Goal: Task Accomplishment & Management: Use online tool/utility

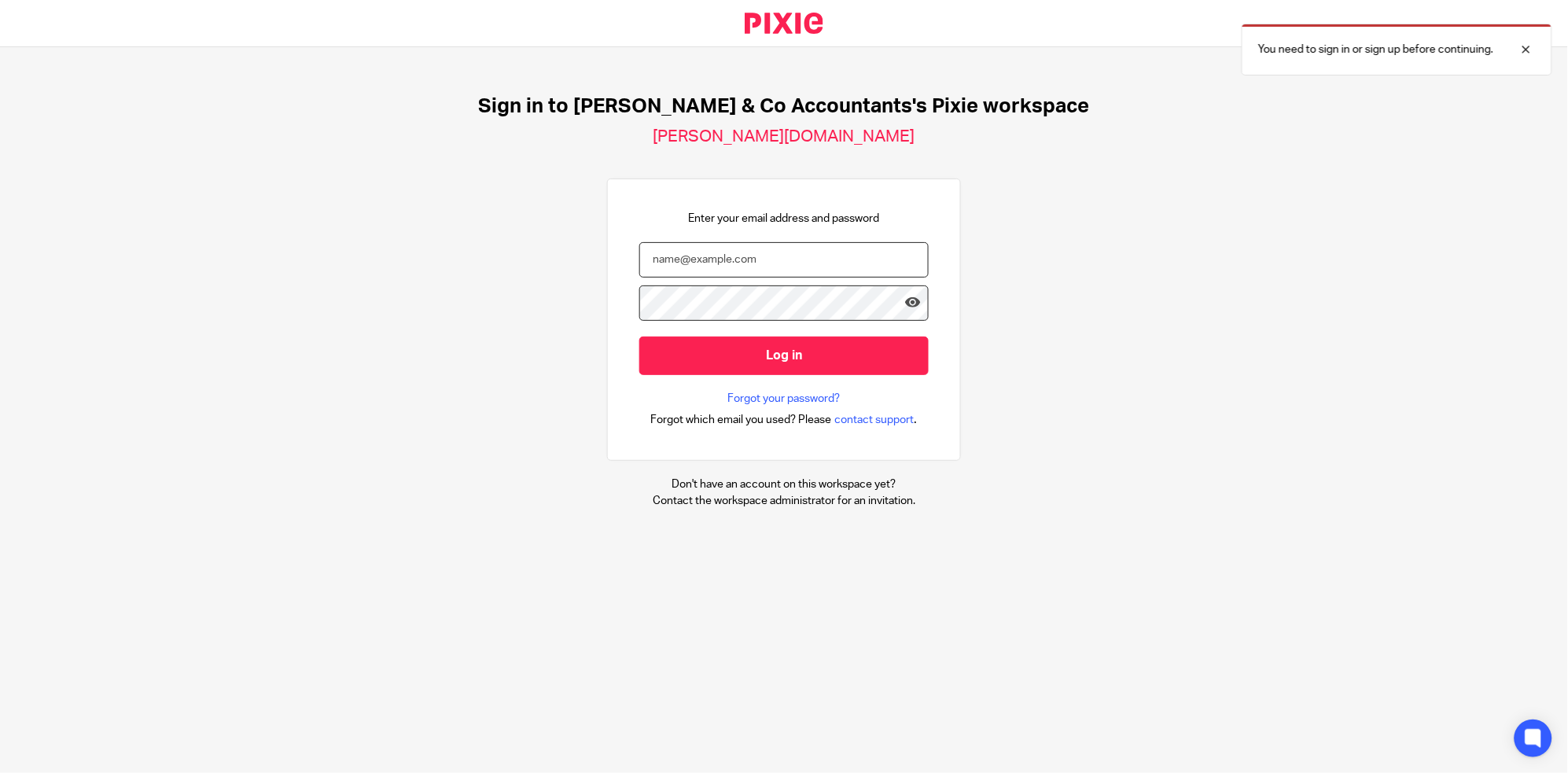
click at [772, 267] on input "email" at bounding box center [784, 260] width 290 height 35
type input "ali.h@samandcoaccountants.co.uk"
click at [639, 337] on input "Log in" at bounding box center [784, 356] width 290 height 39
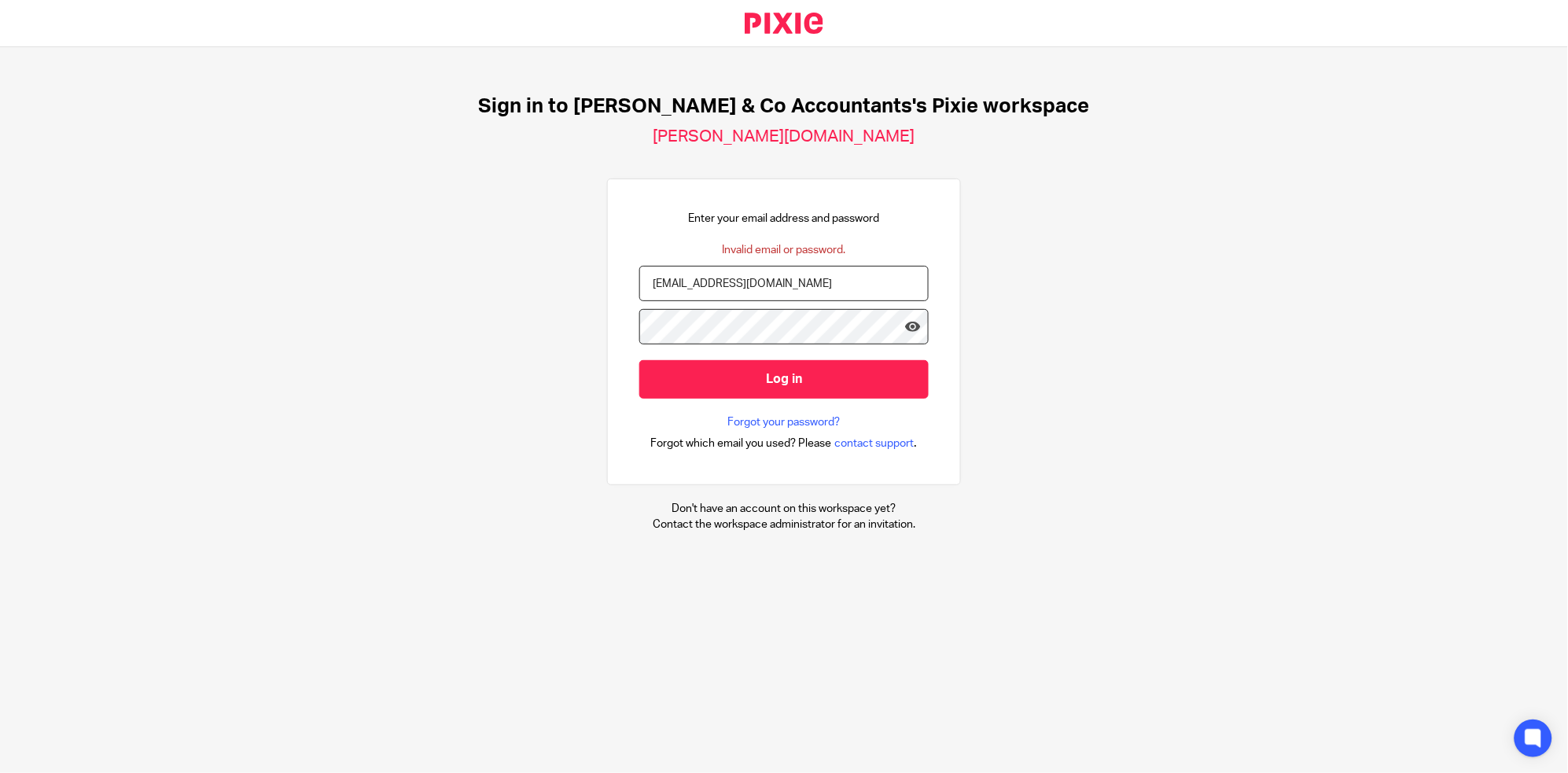
click at [639, 361] on input "Log in" at bounding box center [784, 380] width 290 height 39
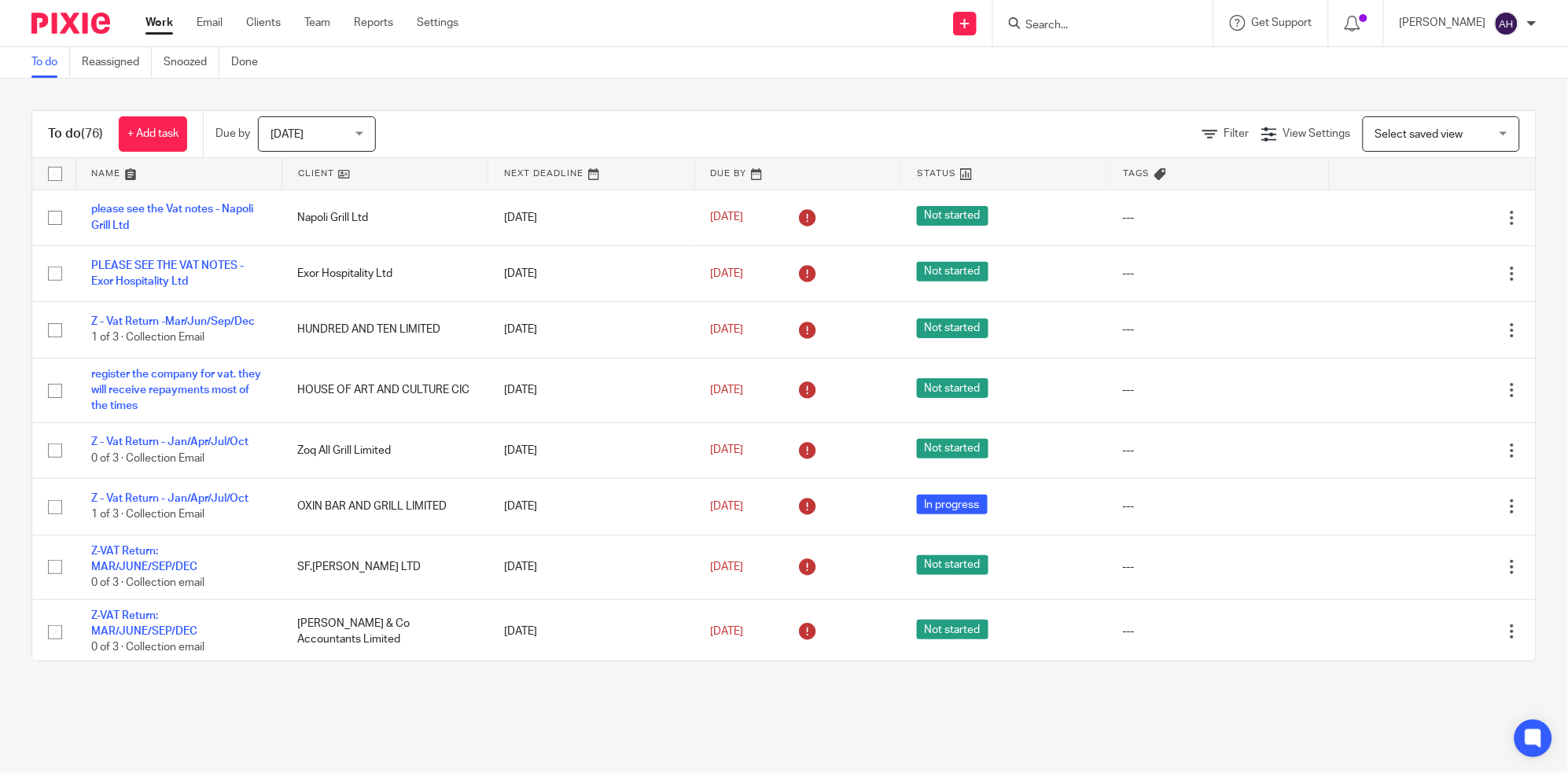
click at [1139, 26] on input "Search" at bounding box center [1095, 26] width 142 height 14
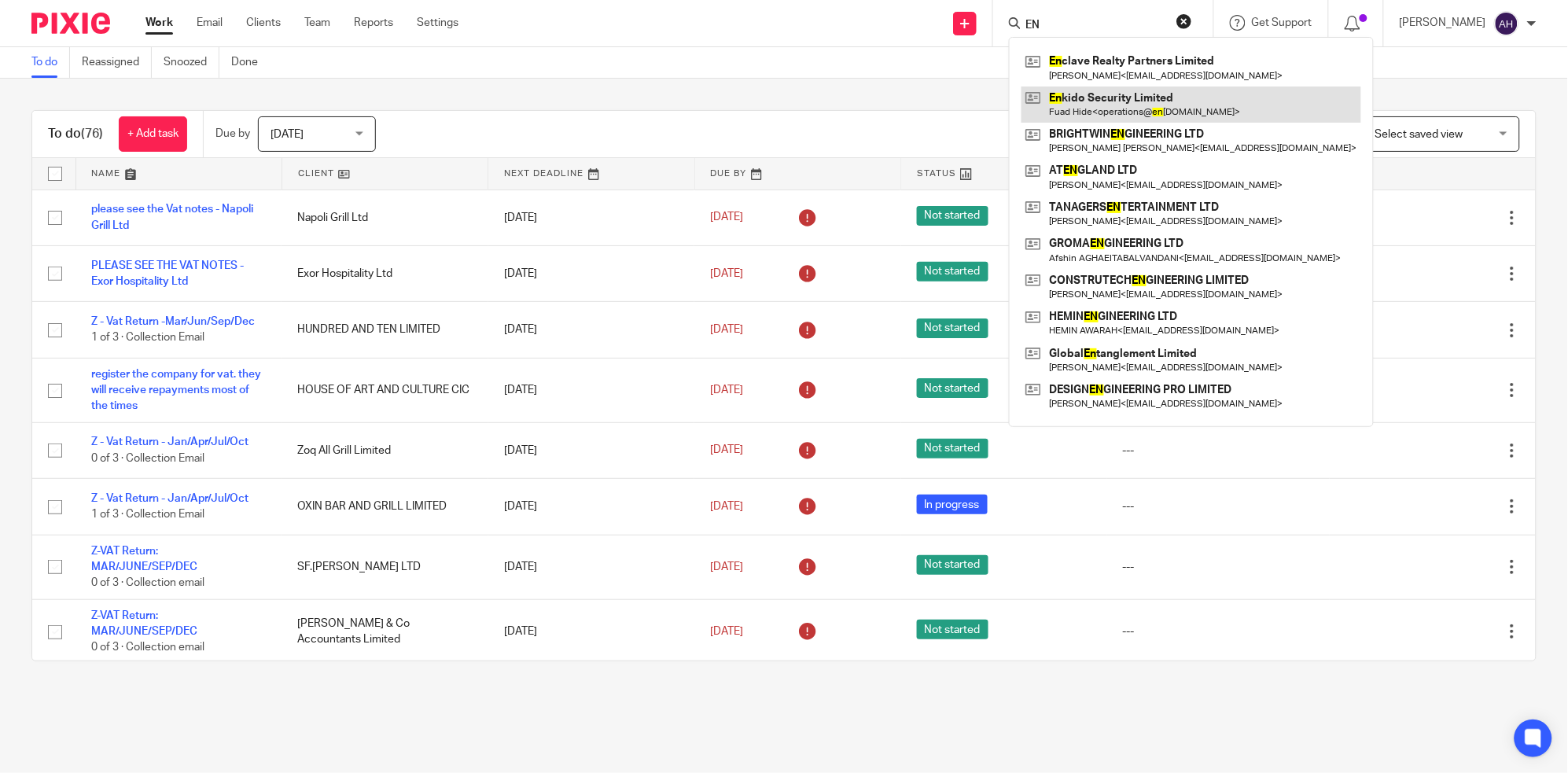
type input "EN"
click at [1127, 109] on link at bounding box center [1190, 104] width 339 height 36
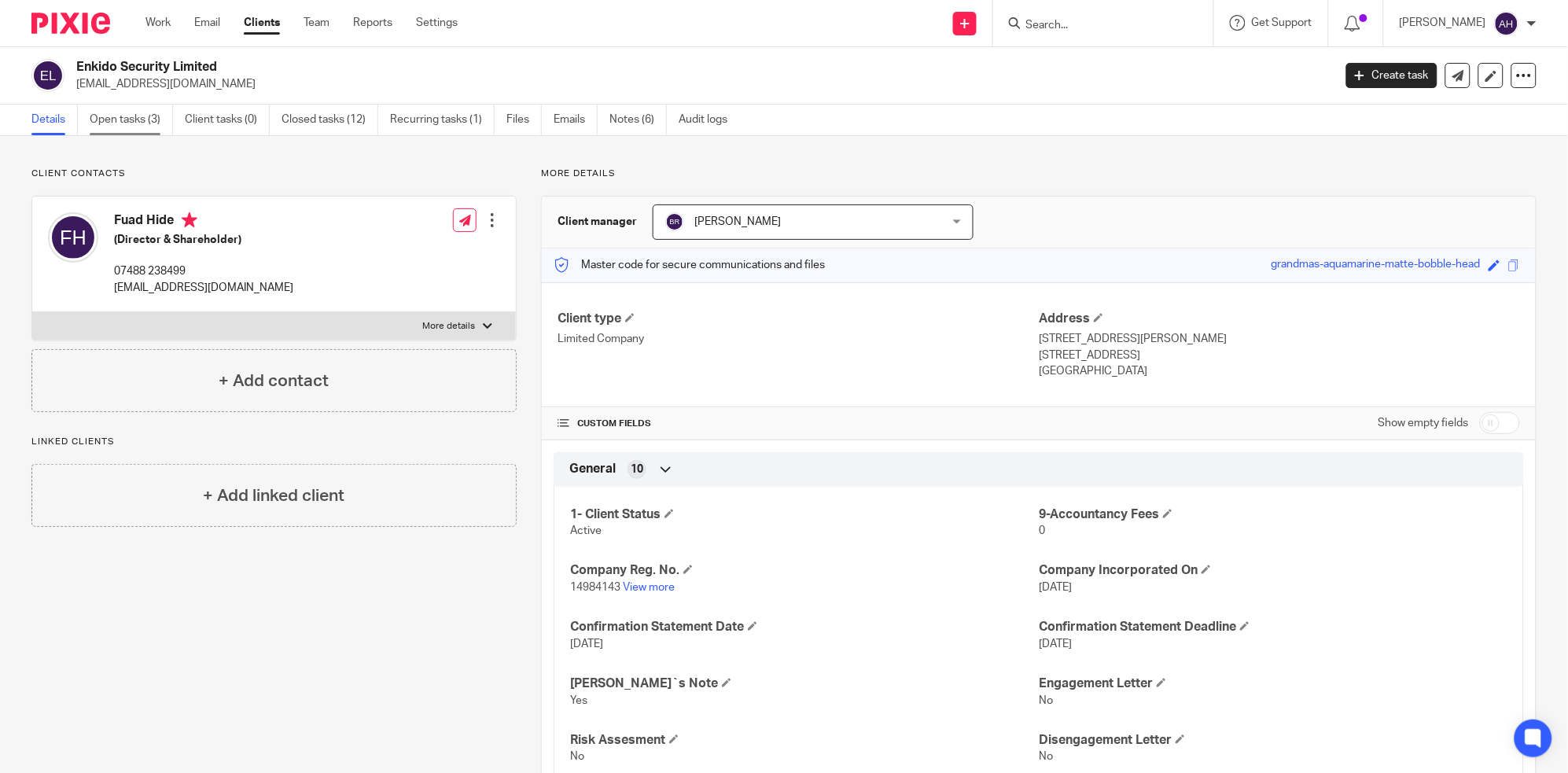
click at [121, 111] on link "Open tasks (3)" at bounding box center [131, 120] width 84 height 30
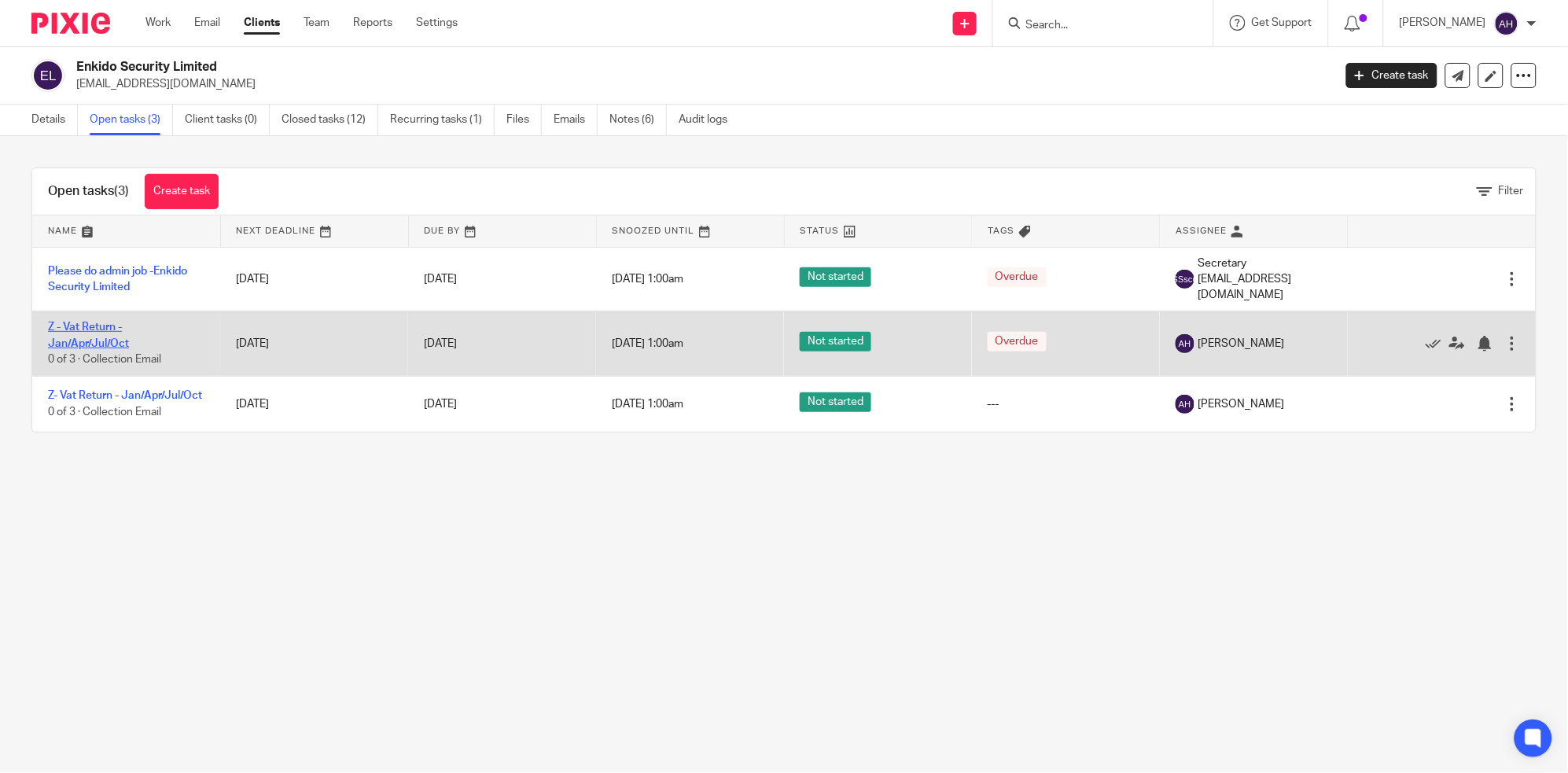
click at [97, 328] on link "Z - Vat Return - Jan/Apr/Jul/Oct" at bounding box center [88, 335] width 81 height 27
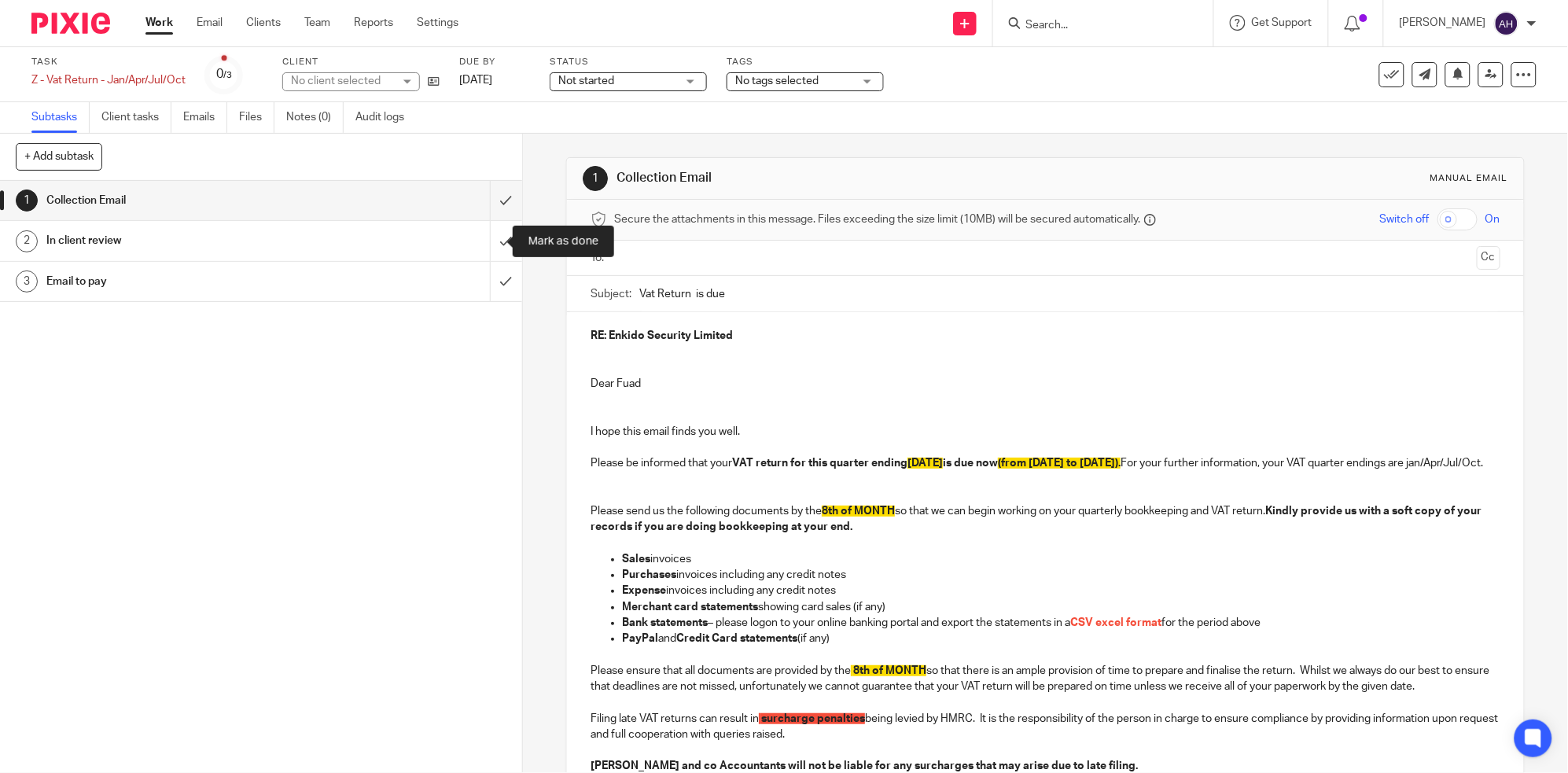
click at [371, 236] on div "In client review" at bounding box center [259, 241] width 428 height 24
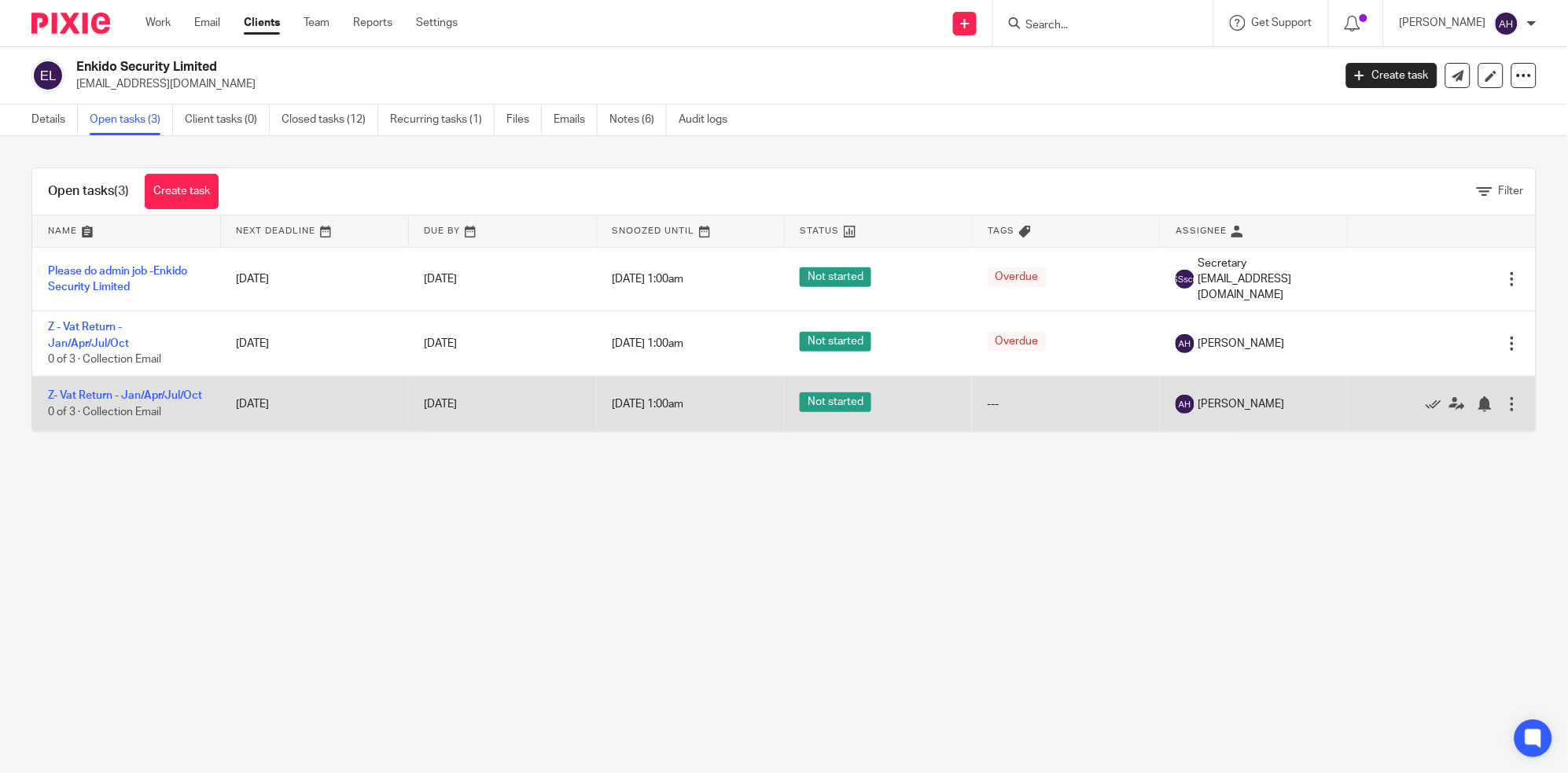
click at [87, 398] on td "Z- Vat Return - Jan/Apr/Jul/Oct 0 of 3 · Collection Email" at bounding box center [126, 404] width 188 height 56
click at [89, 398] on td "Z- Vat Return - Jan/Apr/Jul/Oct 0 of 3 · Collection Email" at bounding box center [126, 404] width 188 height 56
click at [86, 401] on link "Z- Vat Return - Jan/Apr/Jul/Oct" at bounding box center [125, 396] width 155 height 11
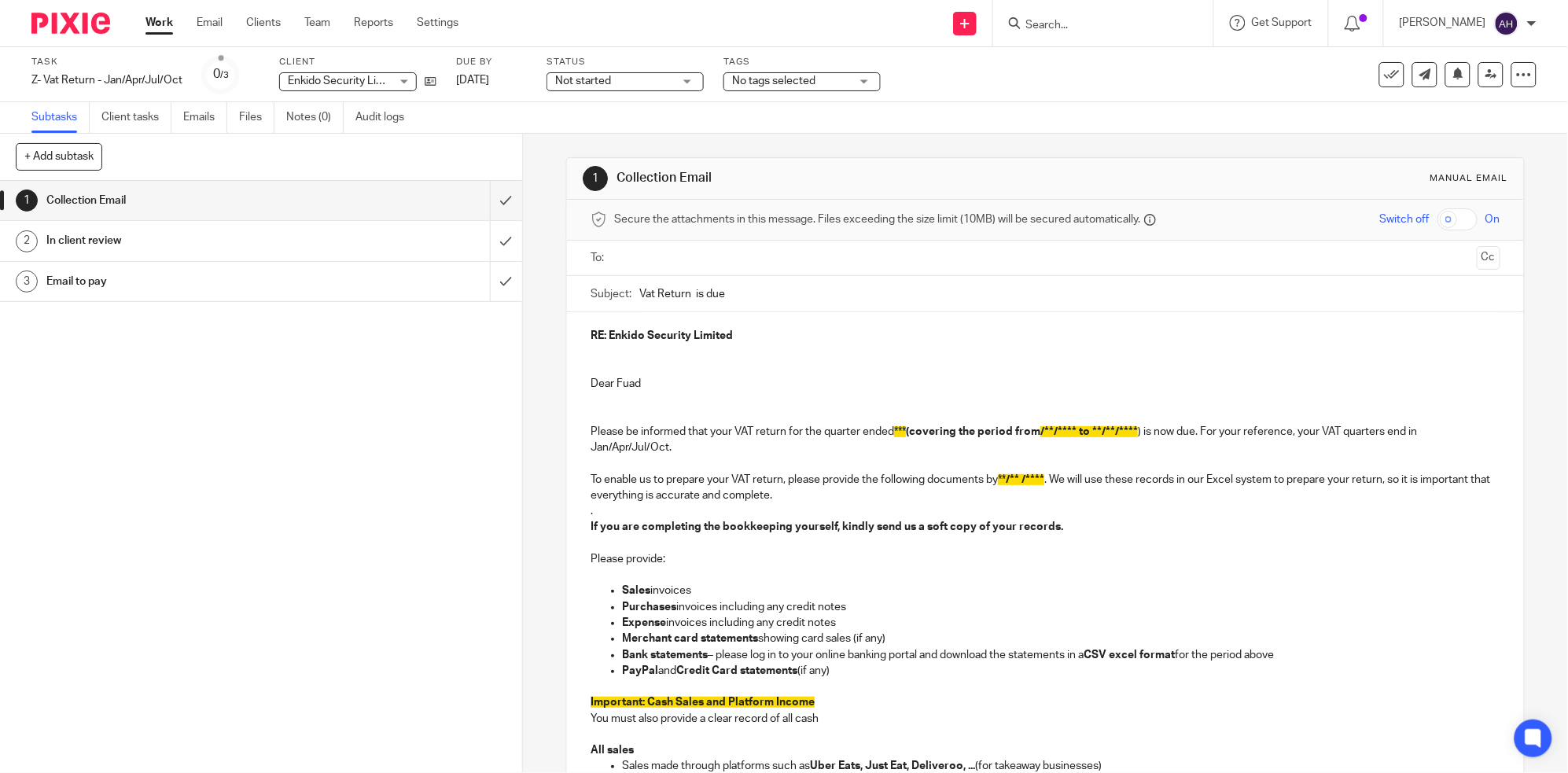
click at [206, 240] on h1 "In client review" at bounding box center [189, 241] width 285 height 24
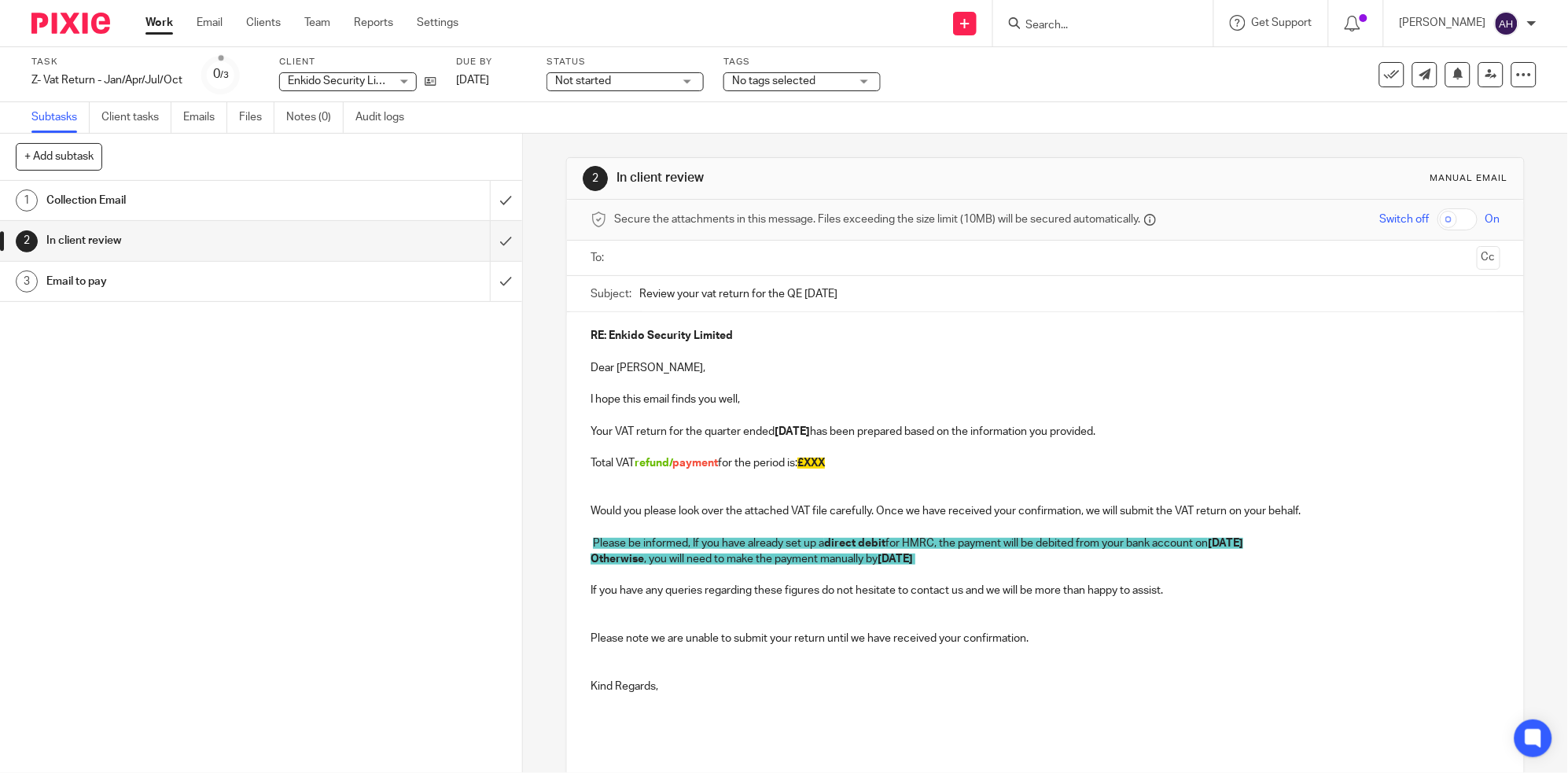
click at [868, 472] on p at bounding box center [1045, 479] width 910 height 16
click at [853, 456] on p "Total VAT refund/ payment for the period is: £XXX" at bounding box center [1045, 463] width 910 height 16
click at [835, 462] on p "Total VAT refund/ payment for the period is: £" at bounding box center [1045, 463] width 910 height 16
click at [818, 463] on strong "£ 7,524.63" at bounding box center [821, 464] width 49 height 11
click at [864, 456] on p "Total VAT refund/ payment for the period is: £ 7,524.63" at bounding box center [1045, 463] width 910 height 16
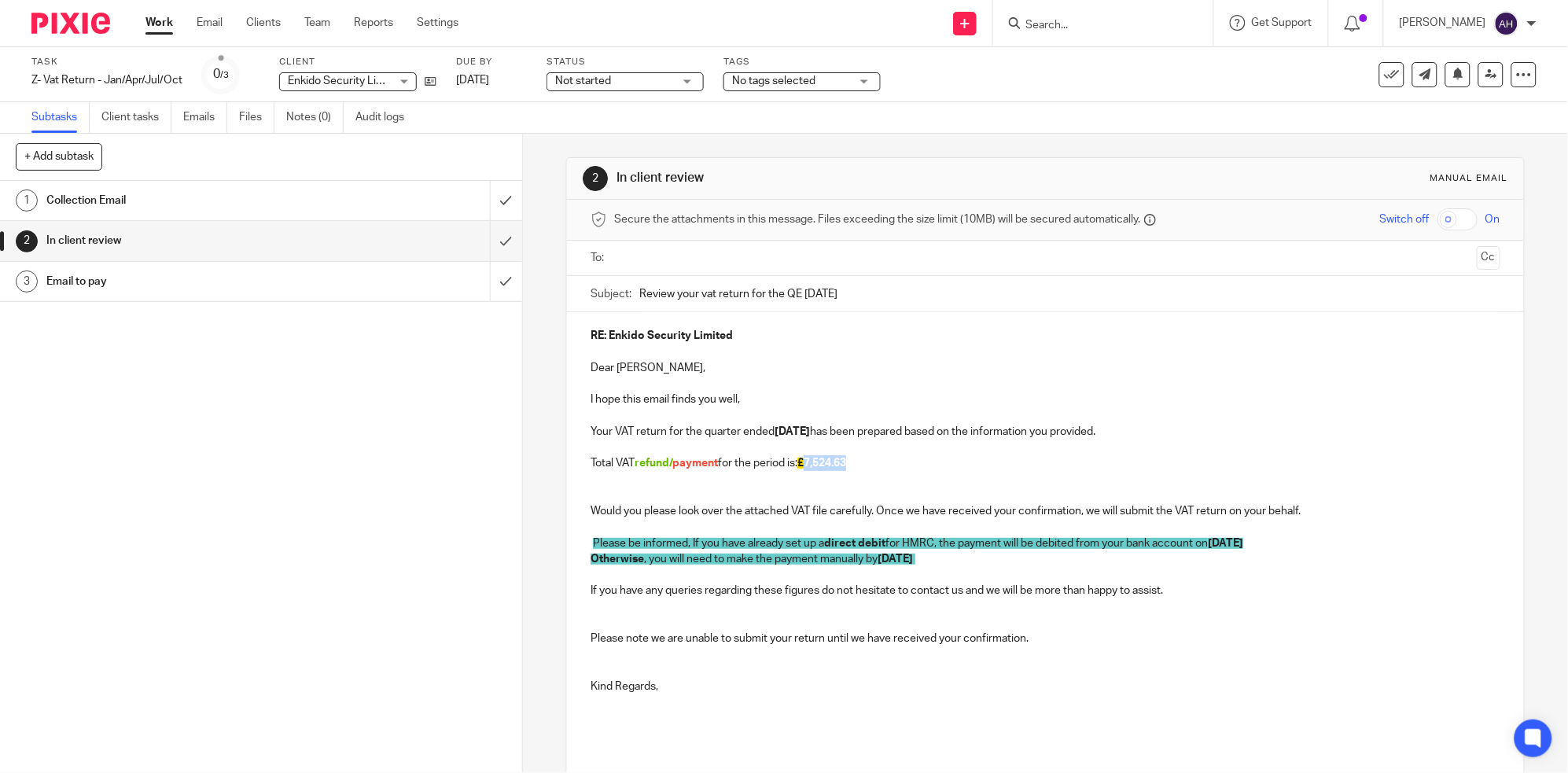
drag, startPoint x: 864, startPoint y: 462, endPoint x: 809, endPoint y: 466, distance: 55.1
click at [809, 466] on p "Total VAT refund/ payment for the period is: £ 7,524.63" at bounding box center [1045, 463] width 910 height 16
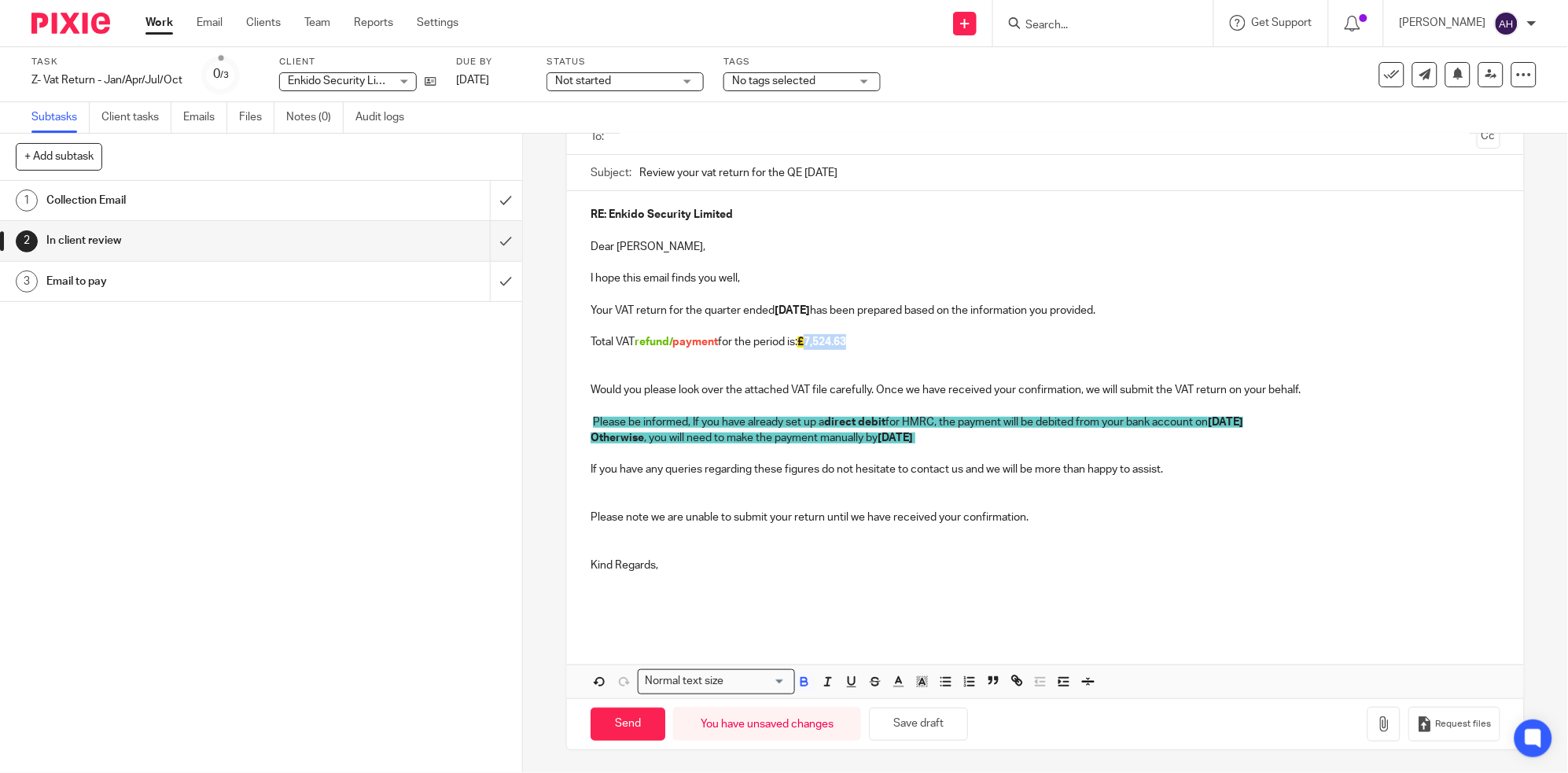
scroll to position [121, 0]
click at [918, 680] on icon "button" at bounding box center [921, 681] width 14 height 14
click at [930, 700] on li "color:#FCDC00" at bounding box center [934, 701] width 12 height 12
click at [1234, 564] on p "Kind Regards," at bounding box center [1045, 564] width 910 height 16
click at [672, 346] on span "payment" at bounding box center [695, 341] width 46 height 11
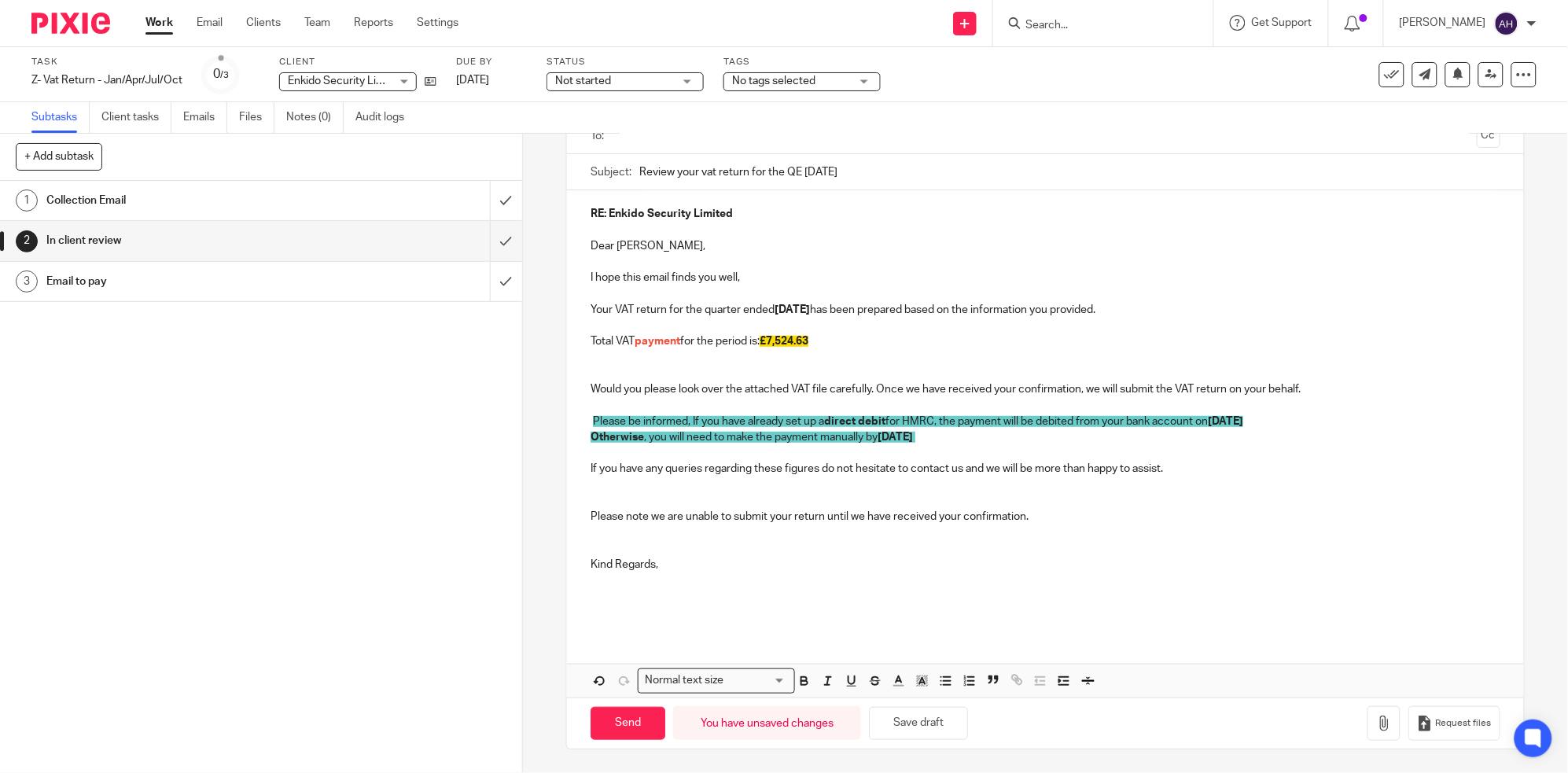
click at [1235, 554] on p at bounding box center [1045, 548] width 910 height 16
click at [1376, 723] on icon "button" at bounding box center [1383, 723] width 16 height 16
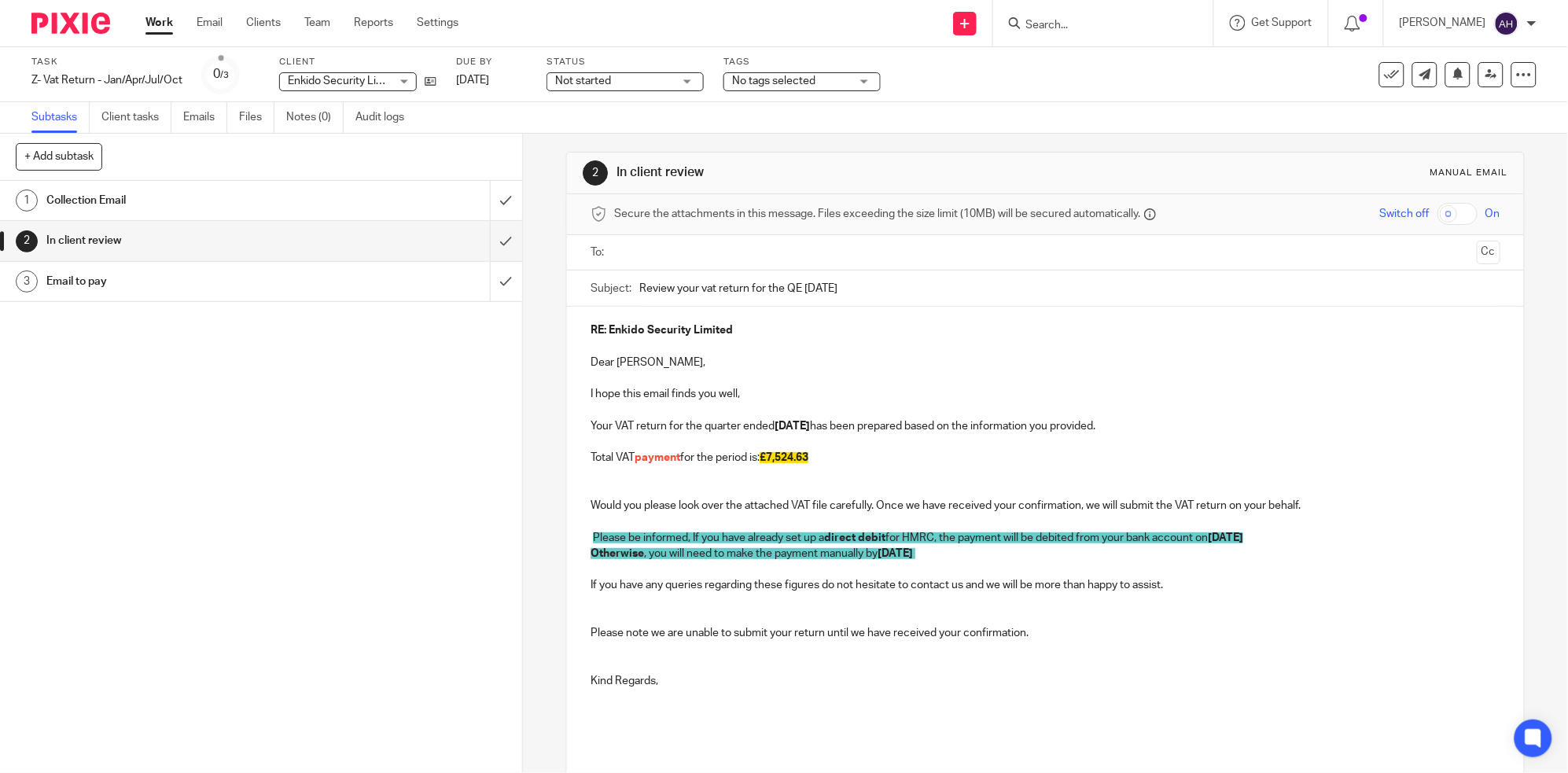
scroll to position [0, 0]
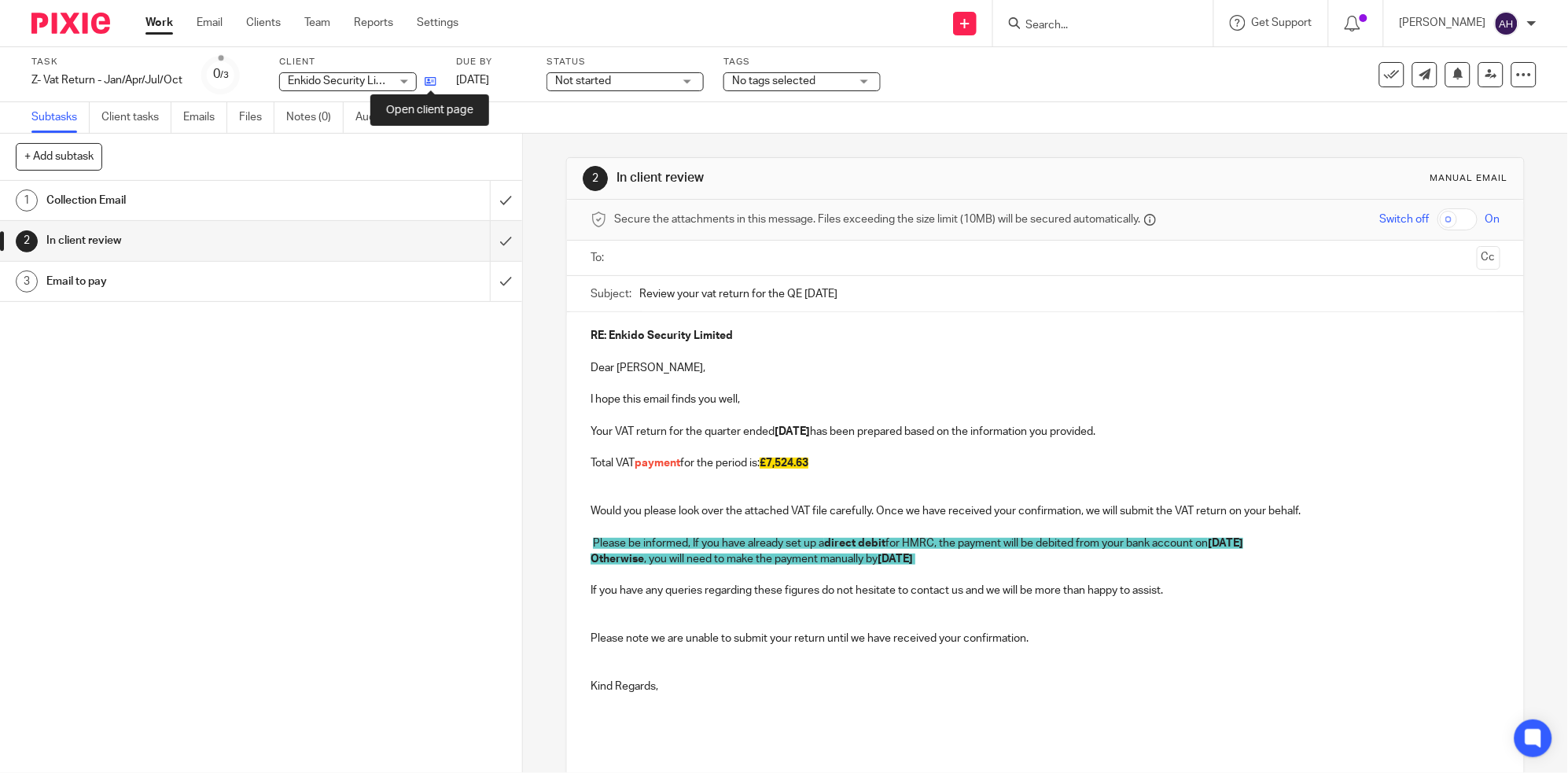
click at [426, 82] on icon at bounding box center [430, 81] width 12 height 12
click at [792, 254] on input "text" at bounding box center [1045, 259] width 850 height 18
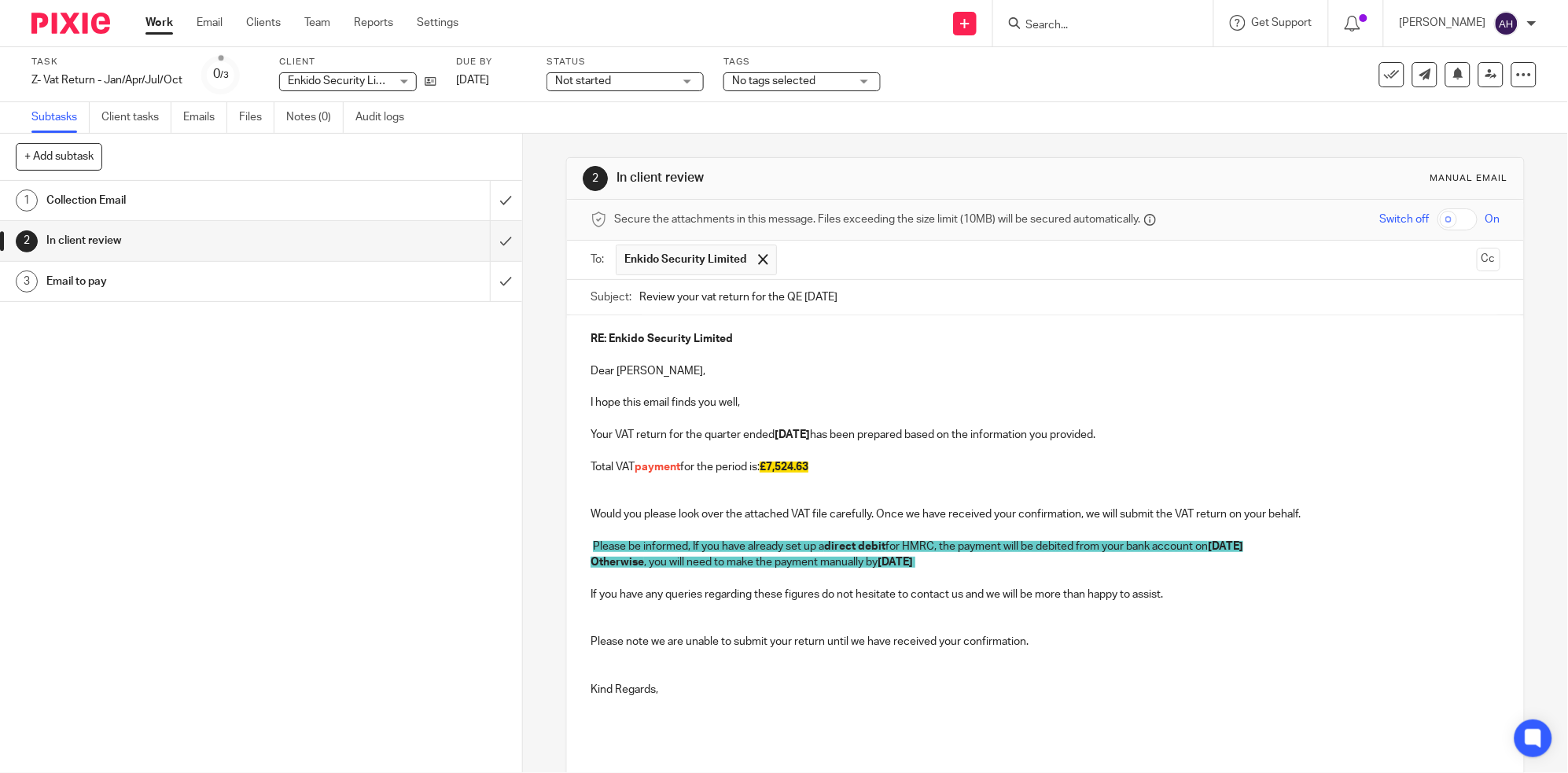
click at [385, 591] on div "1 Collection Email 2 In client review 3 Email to pay" at bounding box center [261, 478] width 522 height 593
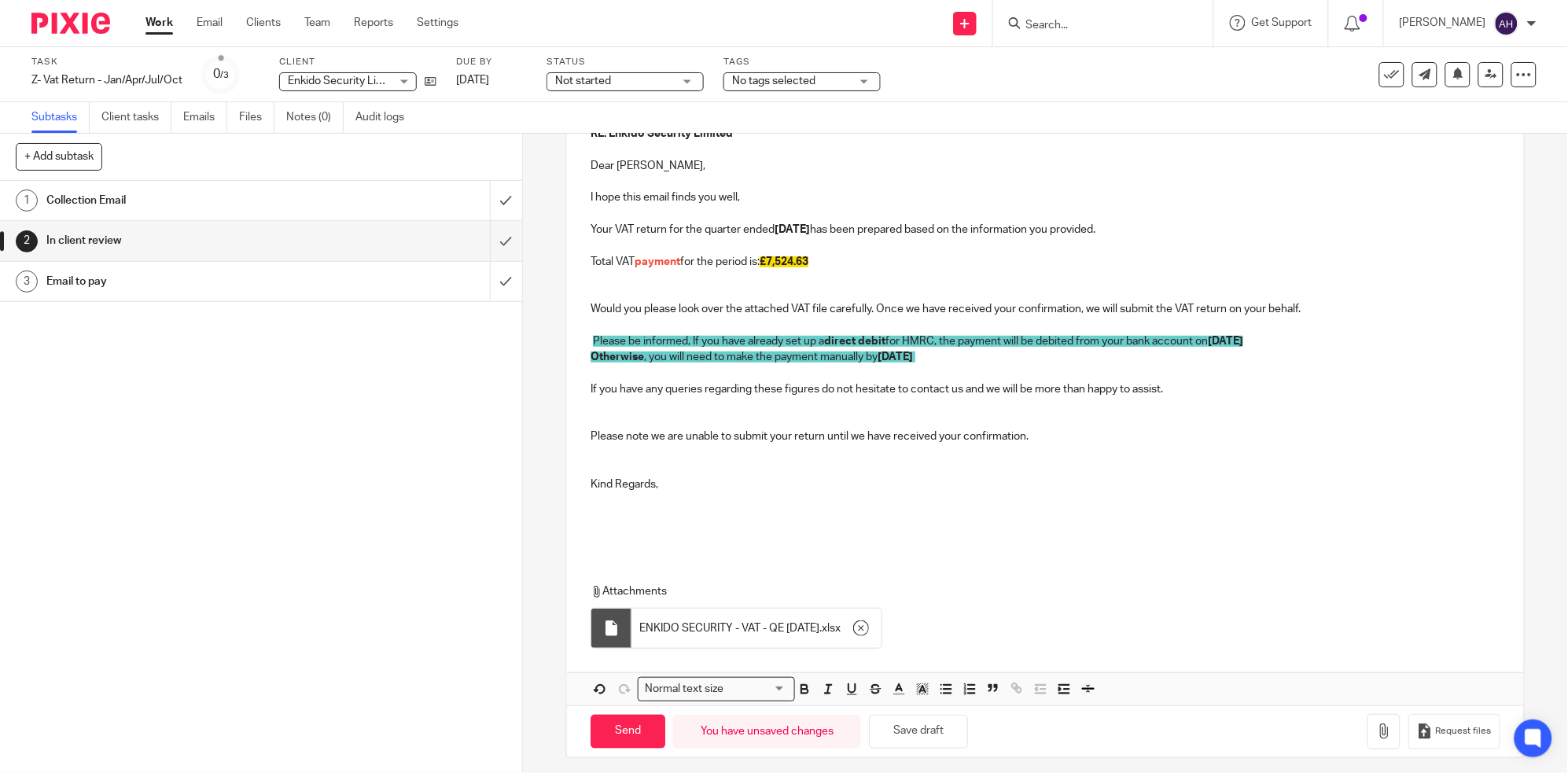
scroll to position [214, 0]
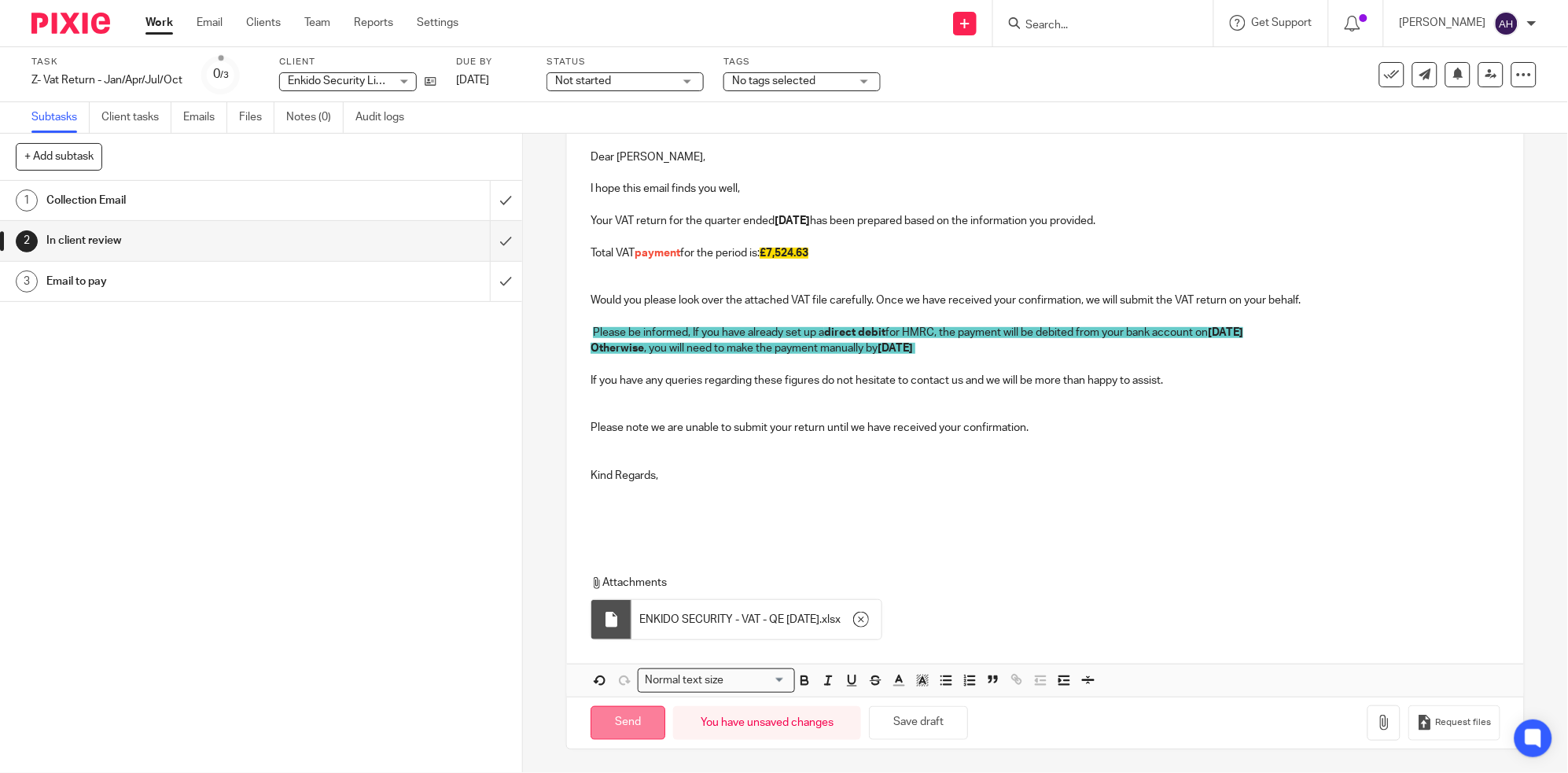
click at [622, 726] on input "Send" at bounding box center [627, 723] width 74 height 34
type input "Sent"
click at [163, 26] on link "Work" at bounding box center [159, 22] width 28 height 16
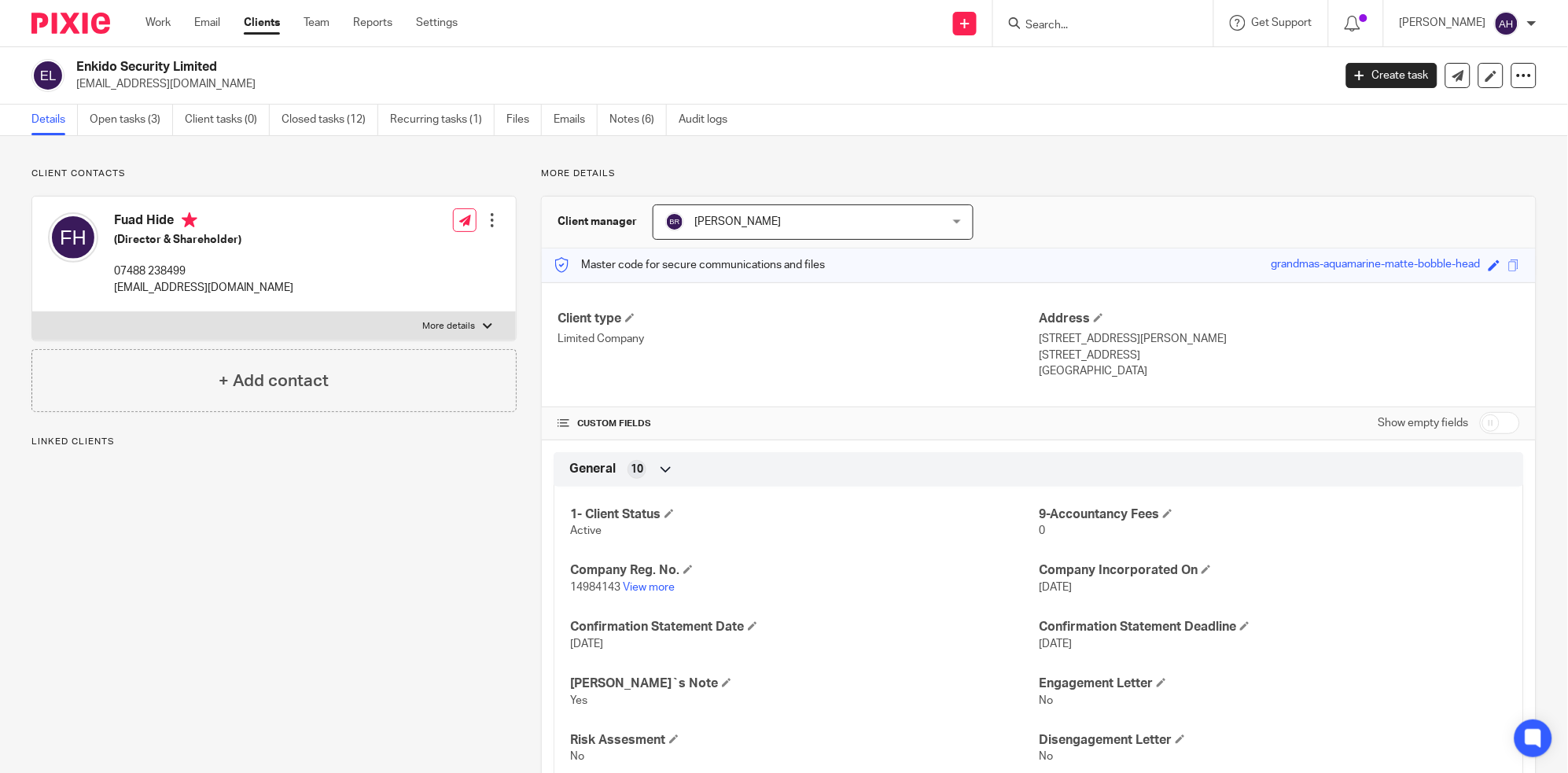
click at [477, 325] on label "More details" at bounding box center [274, 326] width 484 height 29
click at [32, 312] on input "More details" at bounding box center [31, 312] width 1 height 1
checkbox input "true"
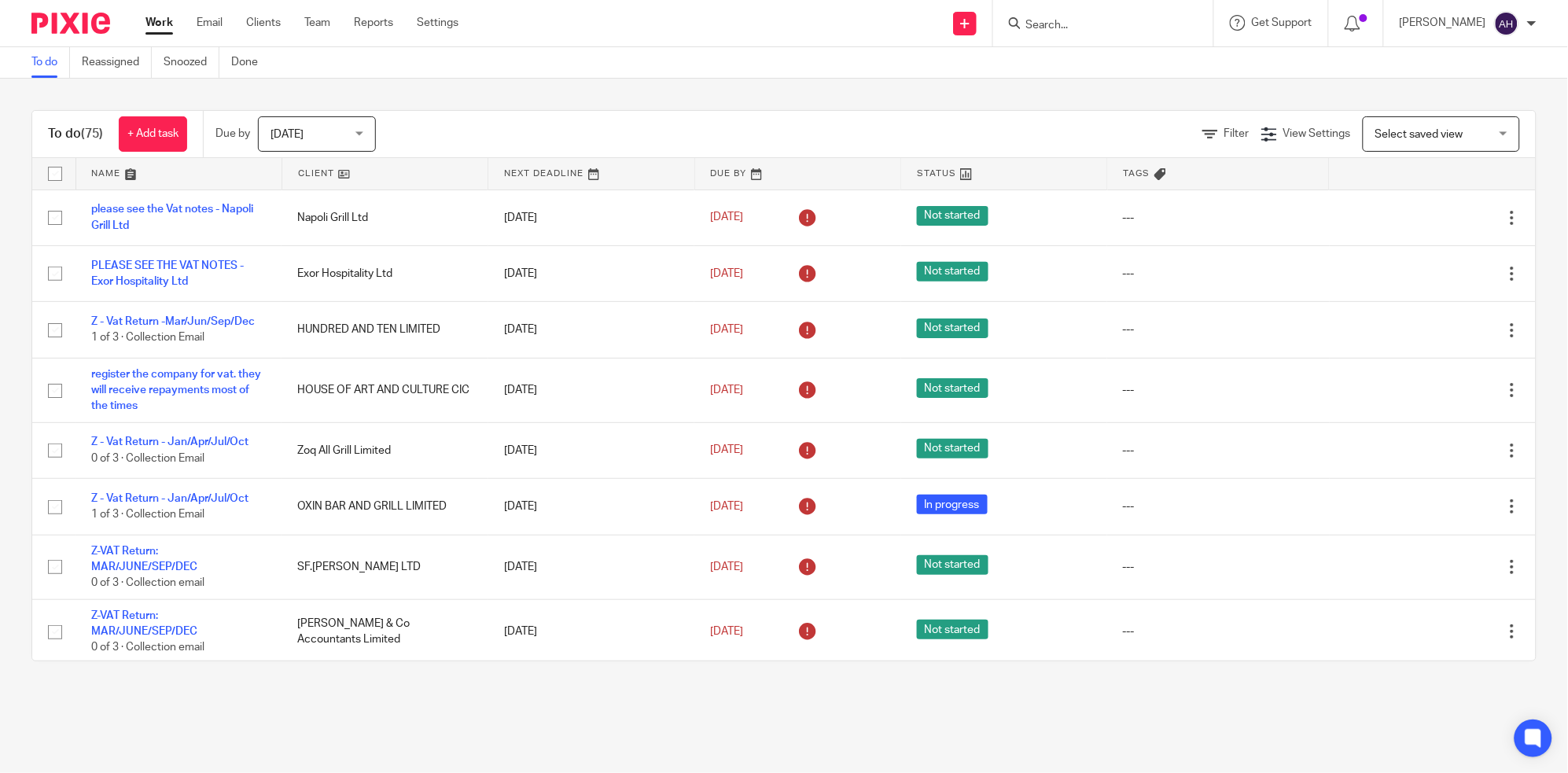
click at [1129, 28] on input "Search" at bounding box center [1095, 26] width 142 height 14
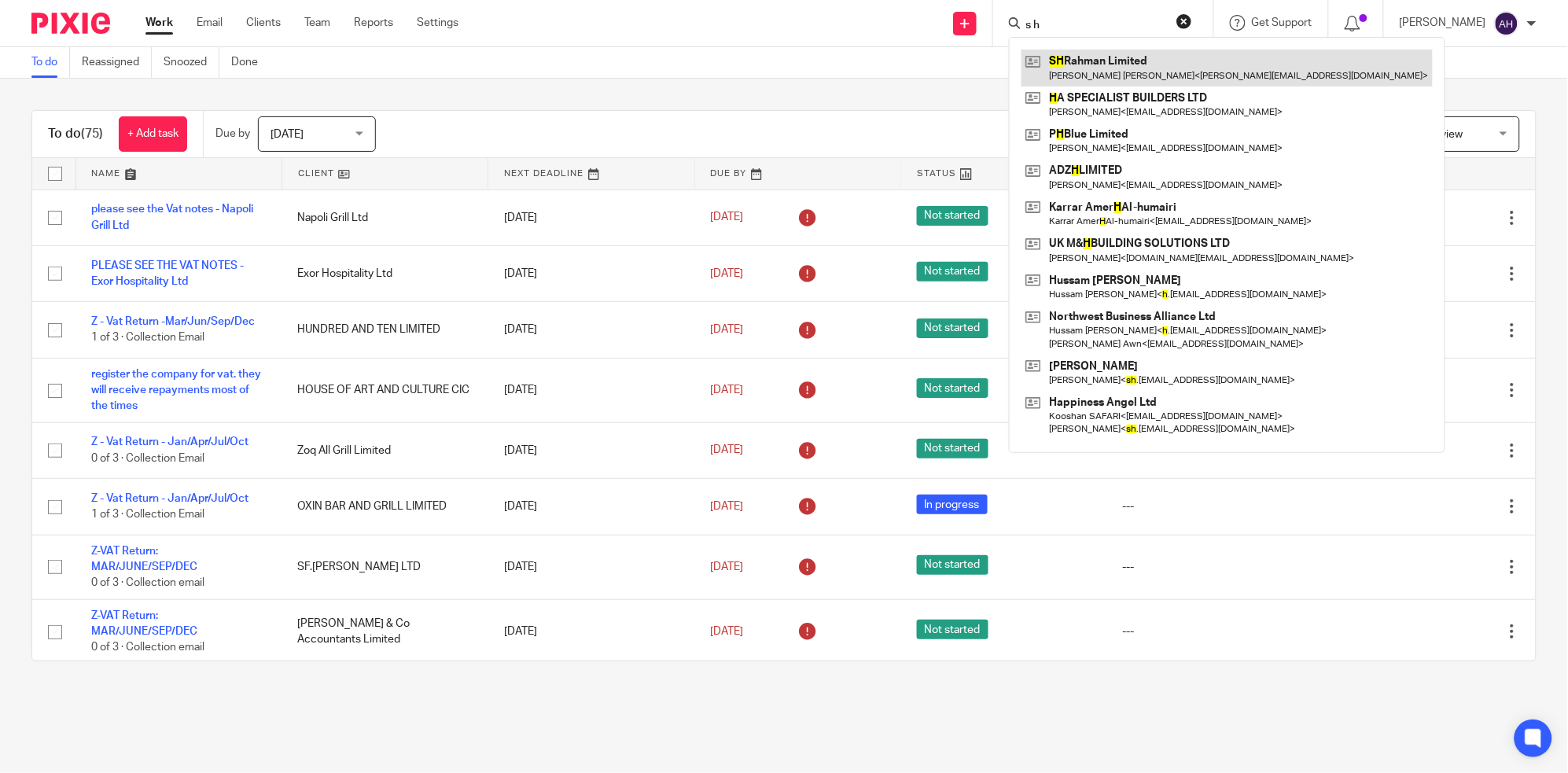
type input "s h"
click at [1135, 64] on link at bounding box center [1226, 67] width 411 height 36
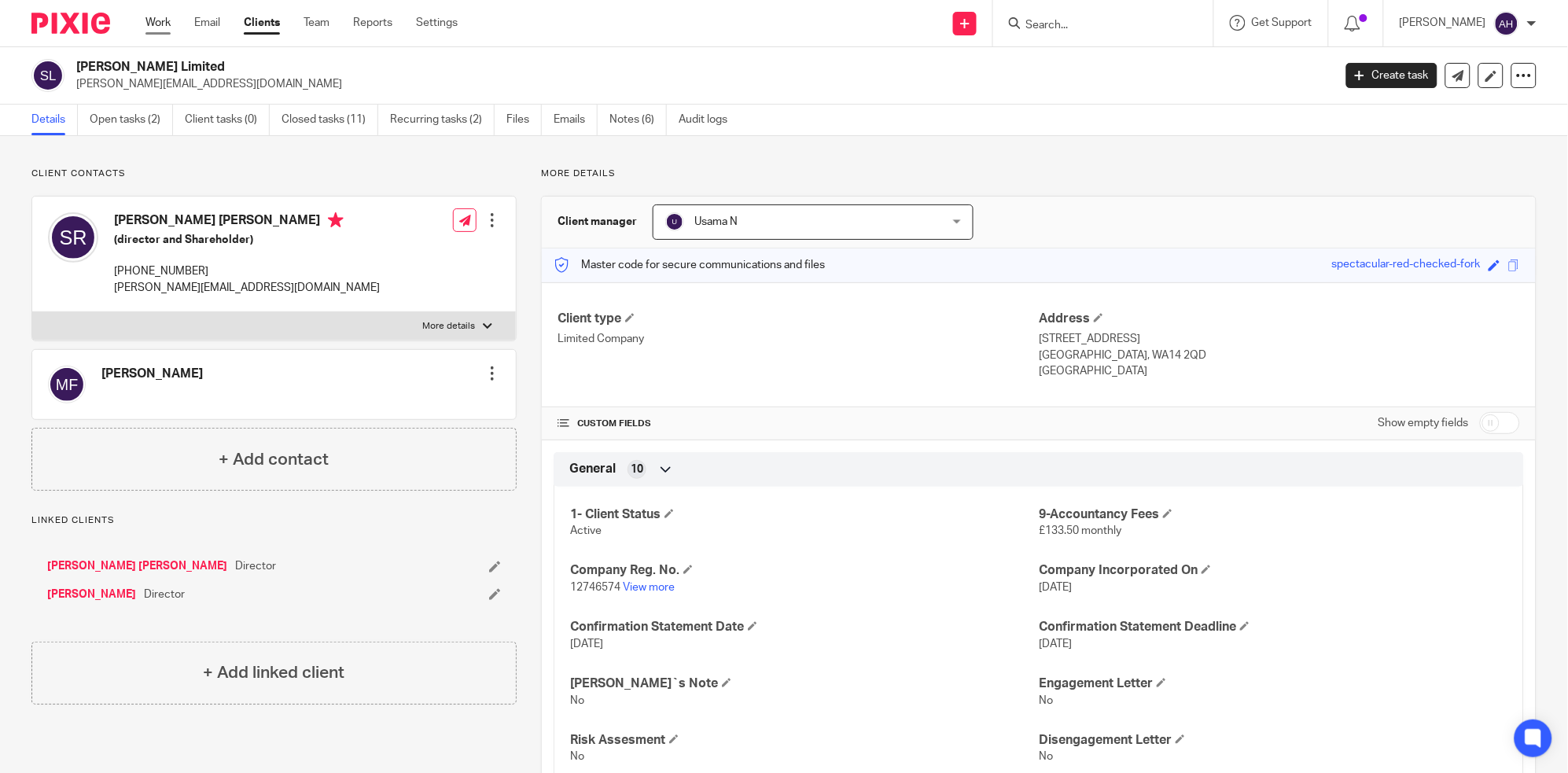
click at [160, 24] on link "Work" at bounding box center [157, 22] width 25 height 16
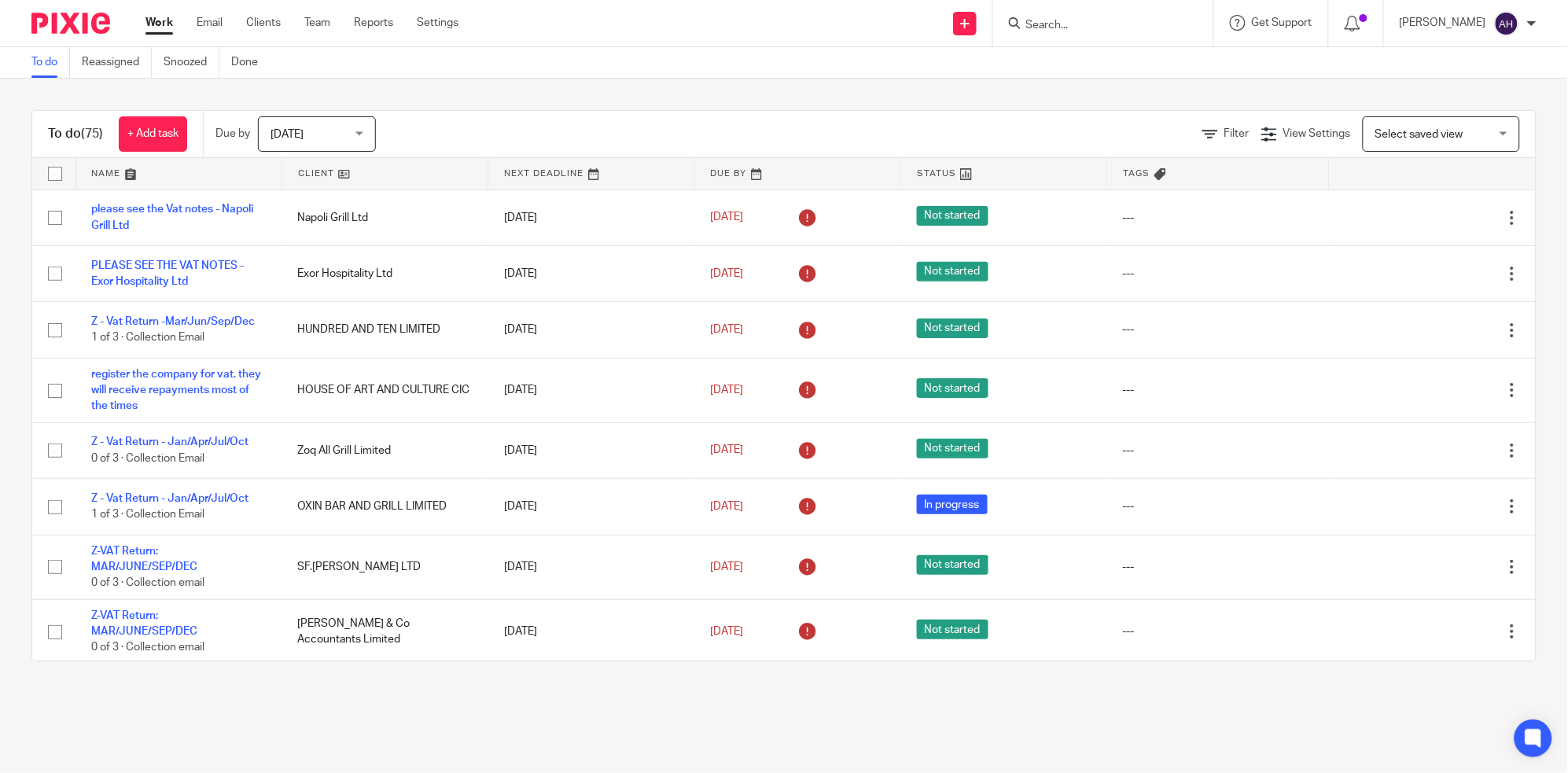
click at [1118, 20] on input "Search" at bounding box center [1095, 26] width 142 height 14
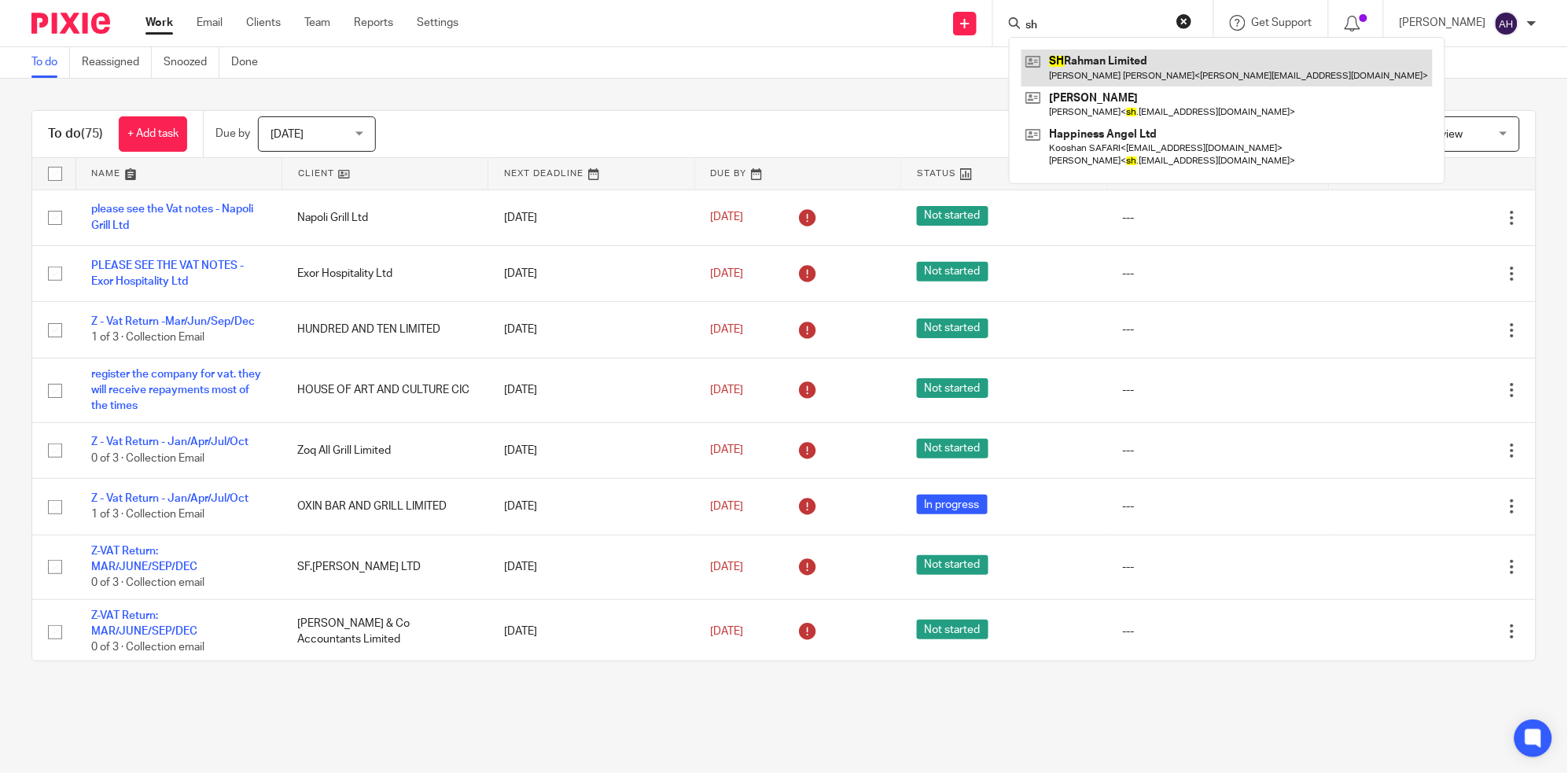
type input "sh"
click at [1135, 68] on link at bounding box center [1226, 67] width 411 height 36
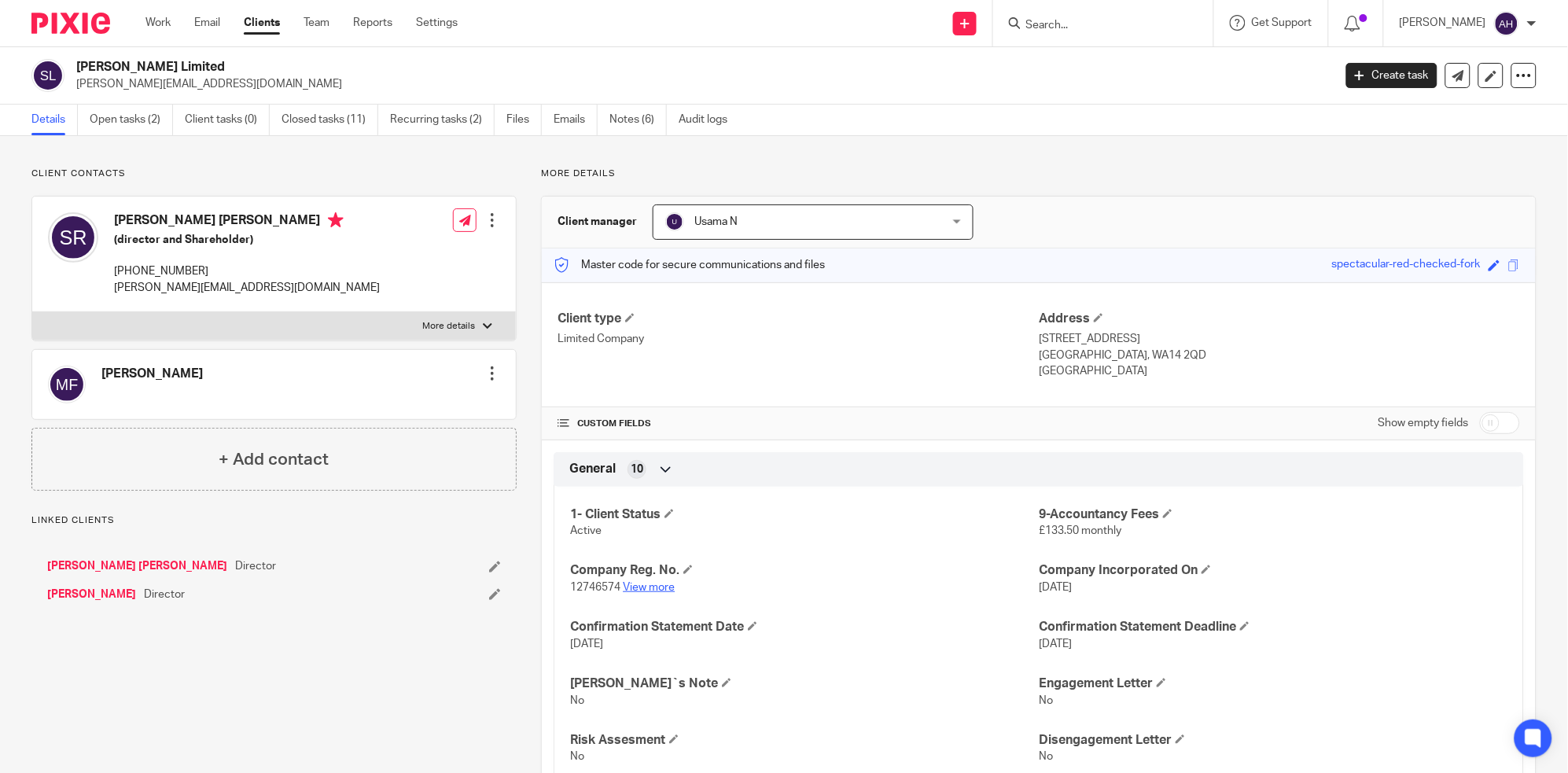
click at [642, 584] on link "View more" at bounding box center [648, 588] width 52 height 11
click at [1119, 24] on input "Search" at bounding box center [1095, 26] width 142 height 14
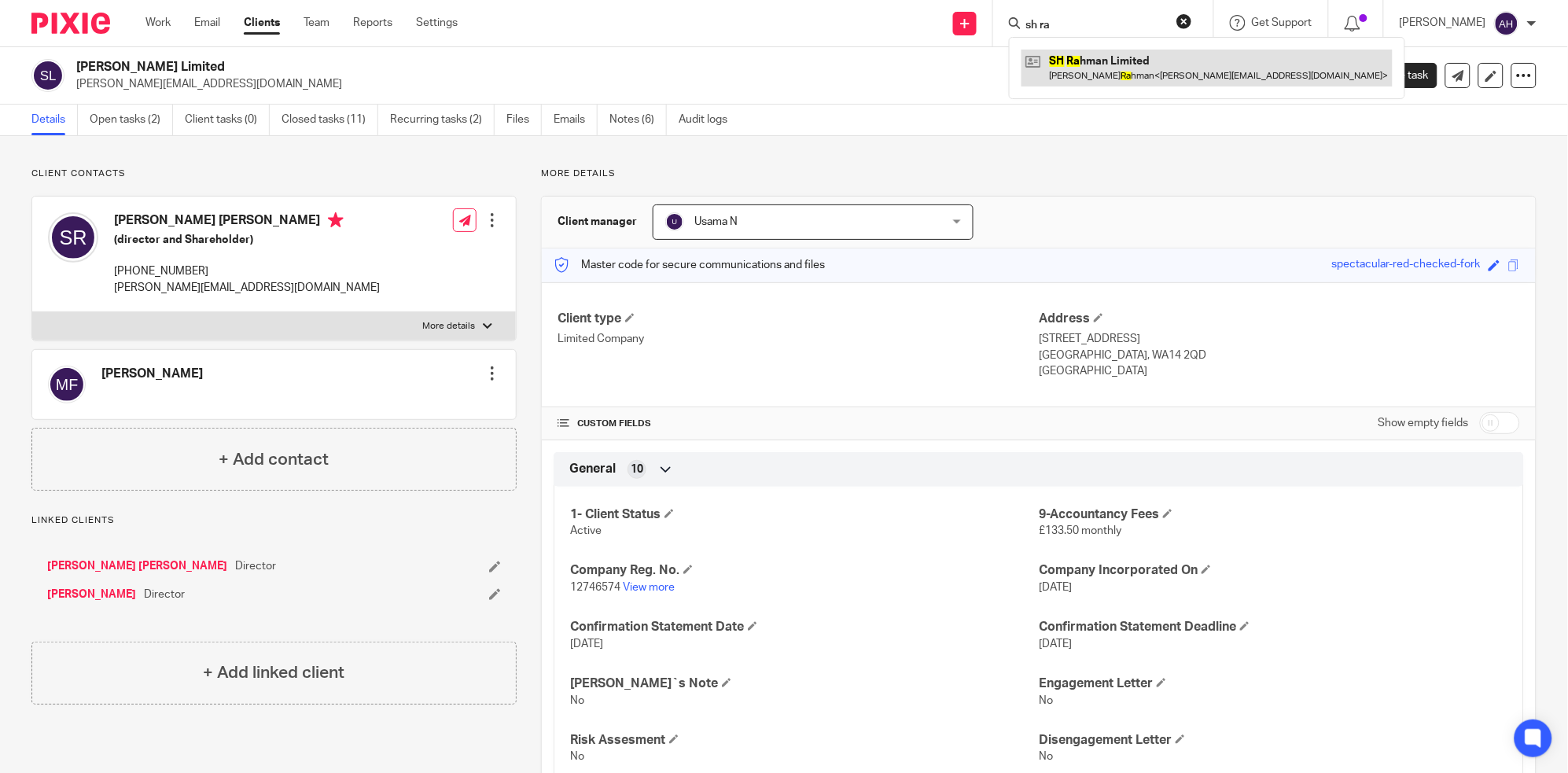
type input "sh ra"
click at [1162, 63] on link at bounding box center [1206, 67] width 371 height 36
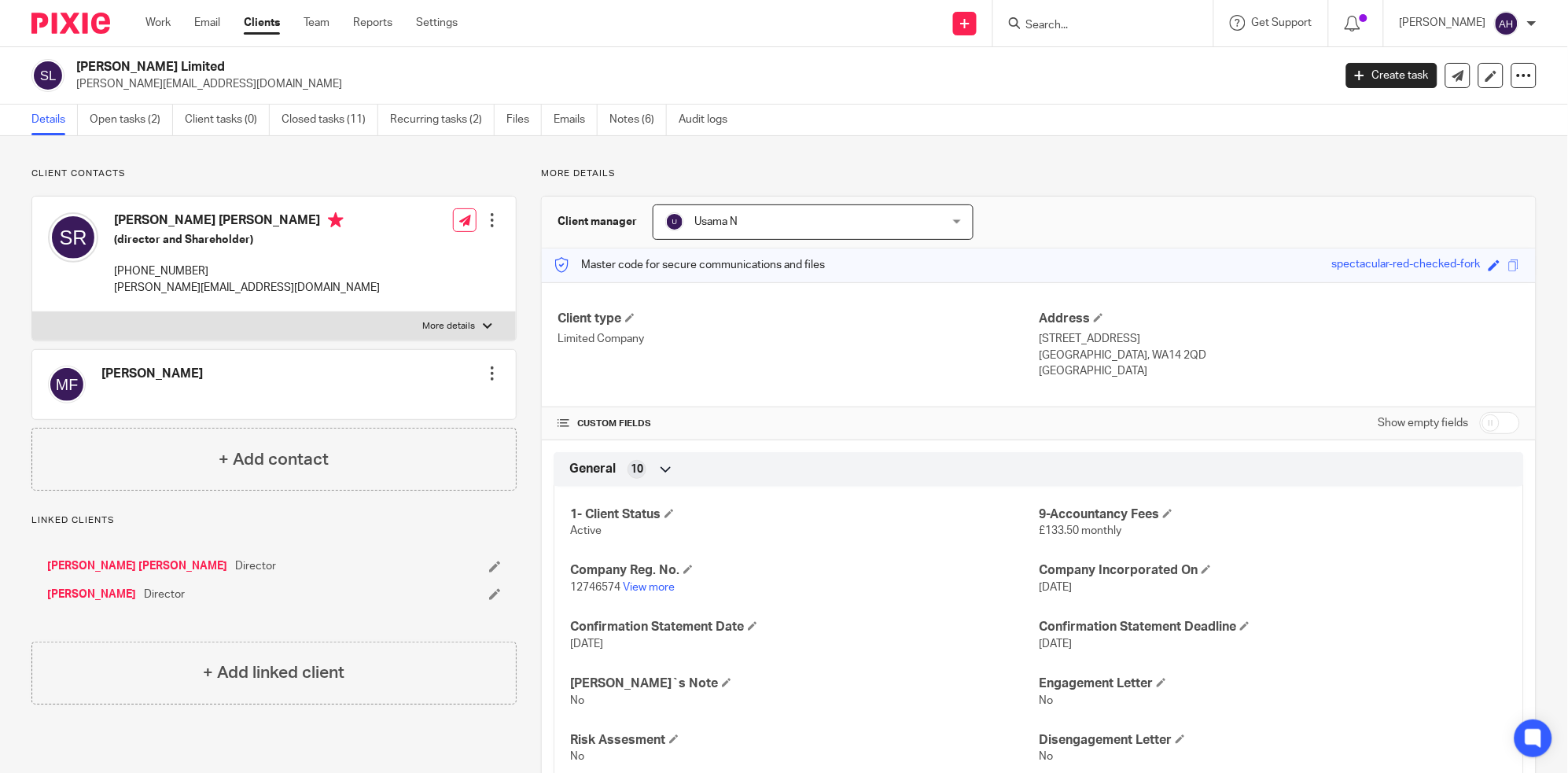
click at [145, 286] on p "[PERSON_NAME][EMAIL_ADDRESS][DOMAIN_NAME]" at bounding box center [246, 287] width 266 height 16
copy div "[PERSON_NAME][EMAIL_ADDRESS][DOMAIN_NAME]"
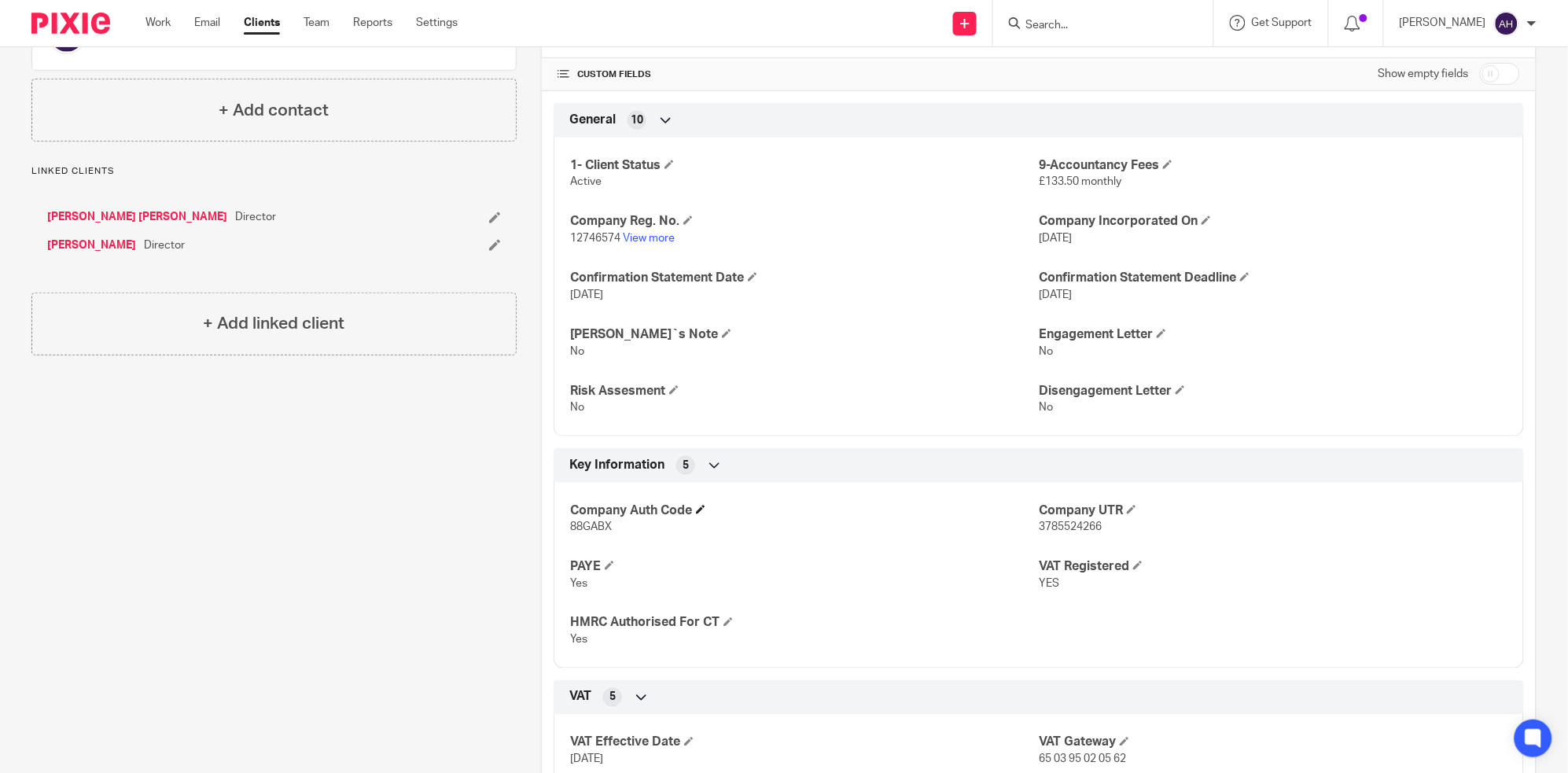
scroll to position [87, 0]
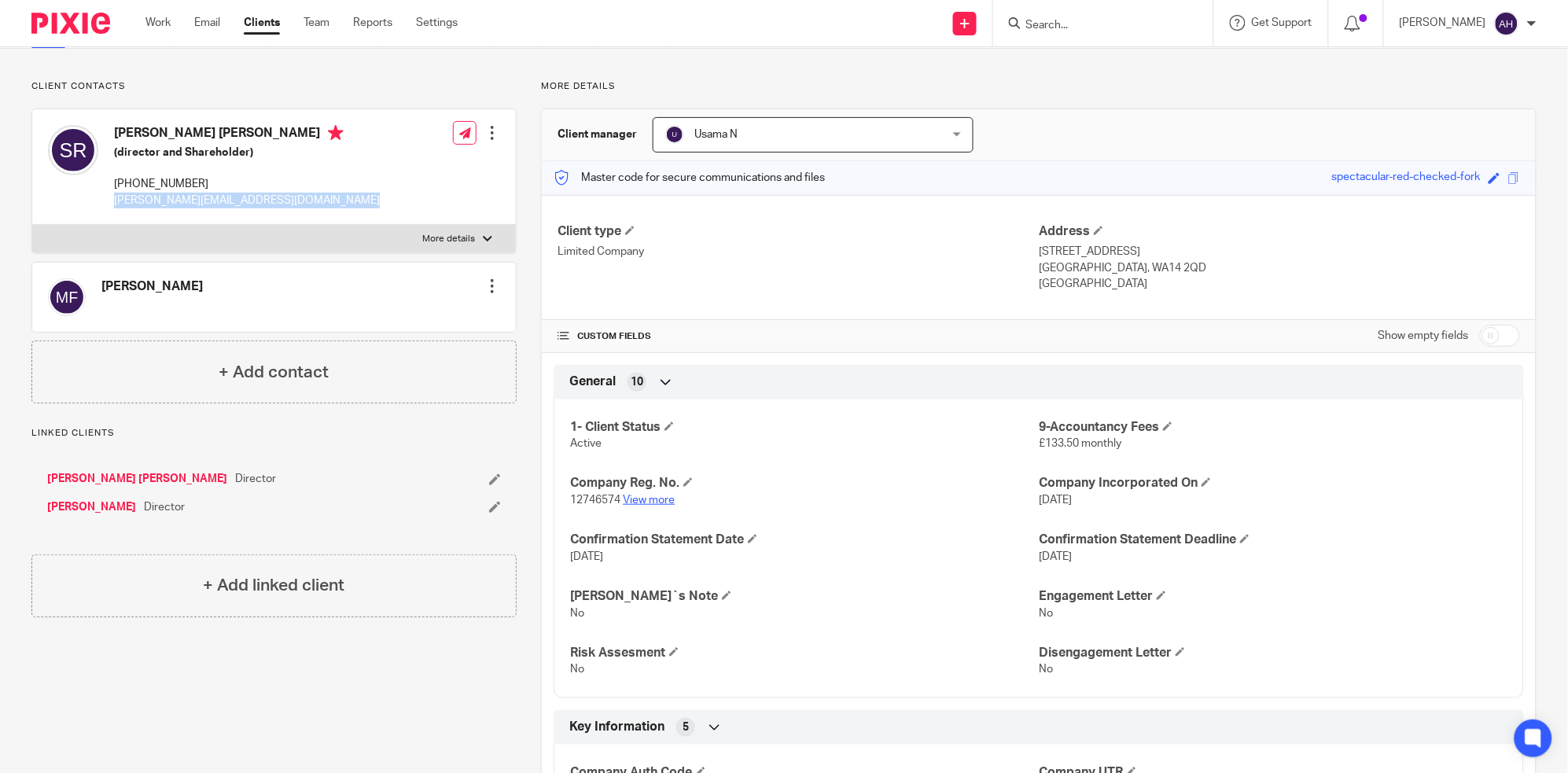
click at [646, 502] on link "View more" at bounding box center [648, 501] width 52 height 11
